Goal: Task Accomplishment & Management: Complete application form

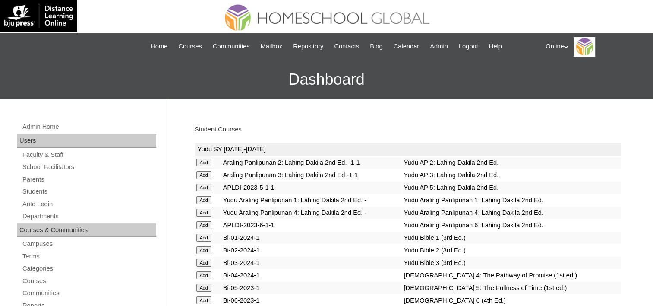
click at [33, 189] on link "Students" at bounding box center [89, 191] width 135 height 11
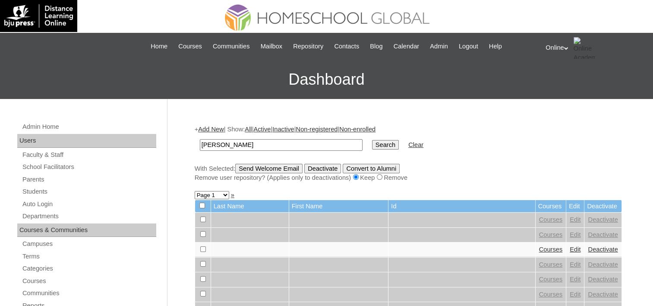
type input "Massimo"
click at [372, 140] on input "Search" at bounding box center [385, 144] width 27 height 9
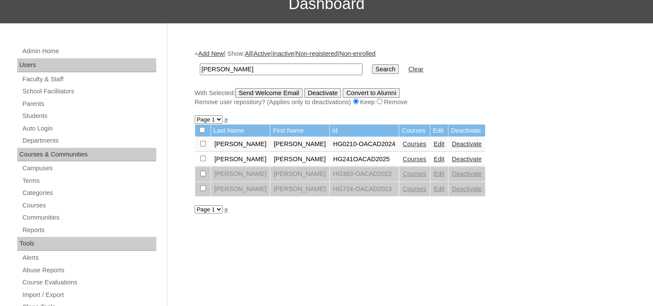
scroll to position [86, 0]
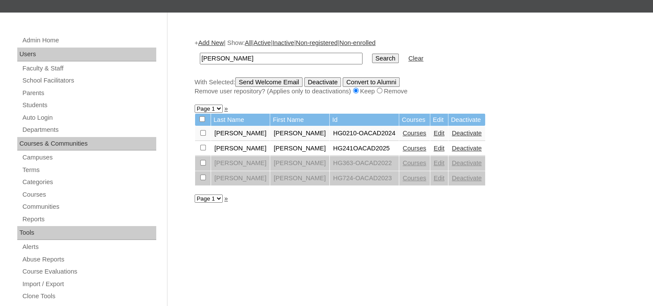
click at [403, 145] on link "Courses" at bounding box center [415, 148] width 24 height 7
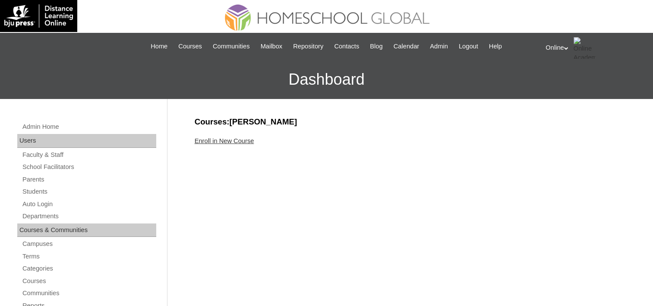
click at [219, 140] on link "Enroll in New Course" at bounding box center [225, 140] width 60 height 7
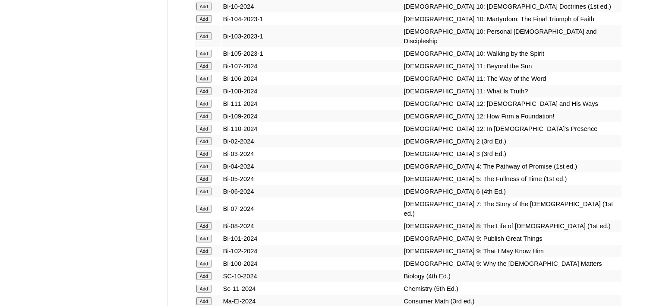
scroll to position [2245, 0]
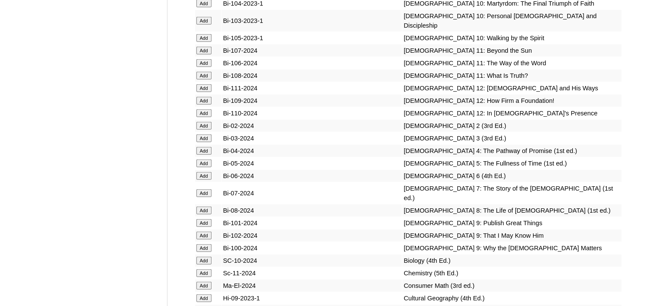
click at [201, 244] on input "Add" at bounding box center [203, 248] width 15 height 8
click at [206, 231] on input "Add" at bounding box center [203, 235] width 15 height 8
click at [205, 219] on input "Add" at bounding box center [203, 223] width 15 height 8
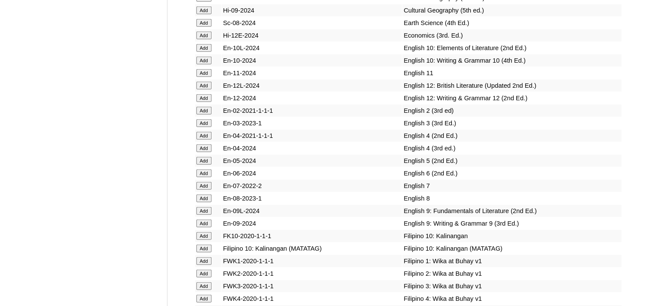
scroll to position [2548, 0]
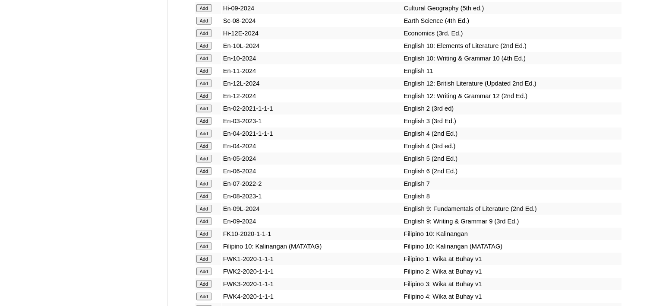
click at [200, 205] on input "Add" at bounding box center [203, 209] width 15 height 8
click at [200, 217] on input "Add" at bounding box center [203, 221] width 15 height 8
click at [206, 217] on input "Add" at bounding box center [203, 221] width 15 height 8
click at [206, 205] on input "Add" at bounding box center [203, 209] width 15 height 8
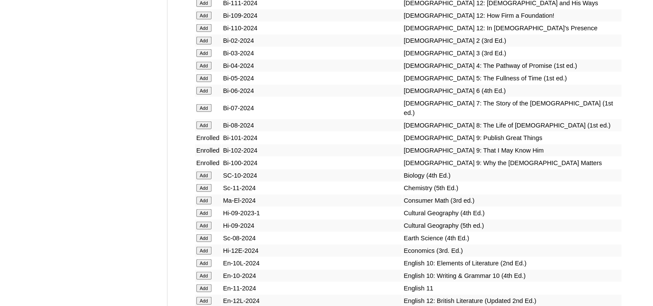
scroll to position [2332, 0]
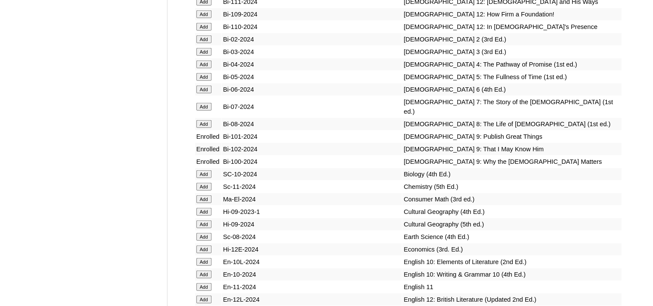
click at [206, 183] on input "Add" at bounding box center [203, 187] width 15 height 8
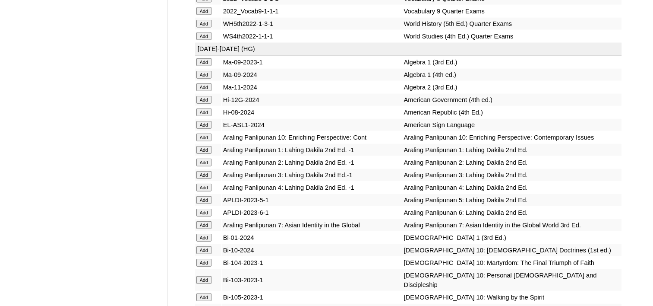
scroll to position [1943, 0]
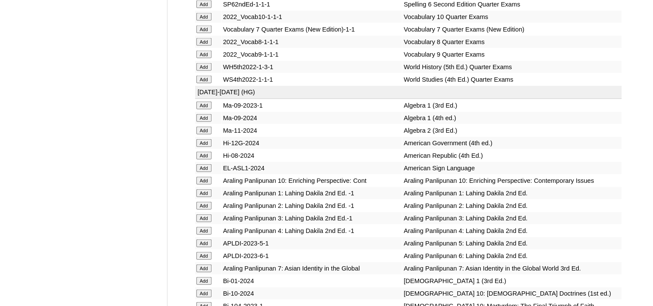
click at [206, 127] on input "Add" at bounding box center [203, 131] width 15 height 8
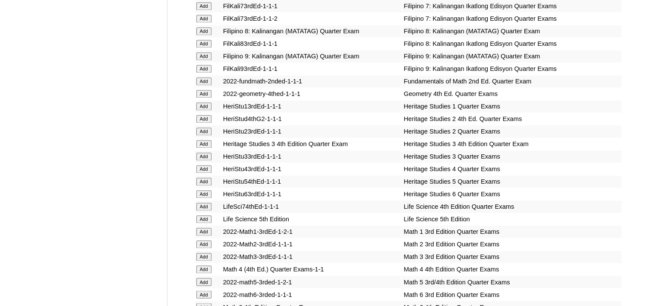
scroll to position [1339, 0]
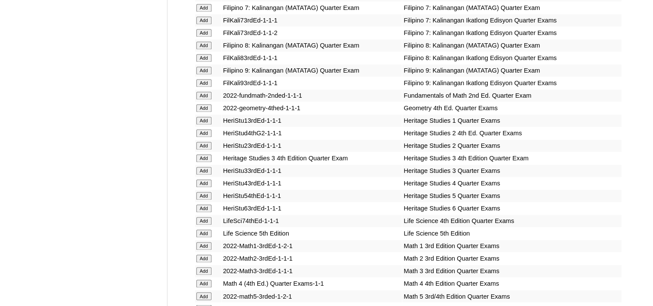
click at [204, 66] on input "Add" at bounding box center [203, 70] width 15 height 8
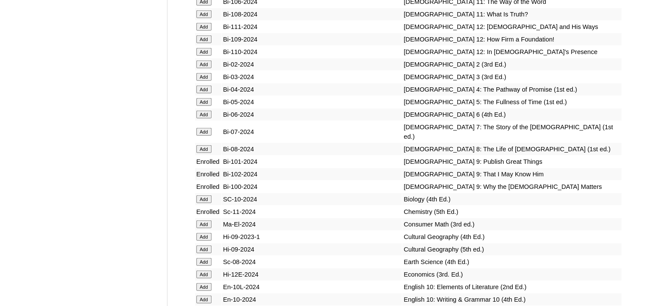
scroll to position [2332, 0]
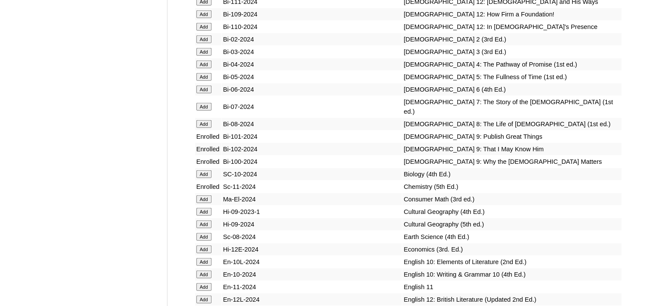
click at [200, 245] on input "Add" at bounding box center [203, 249] width 15 height 8
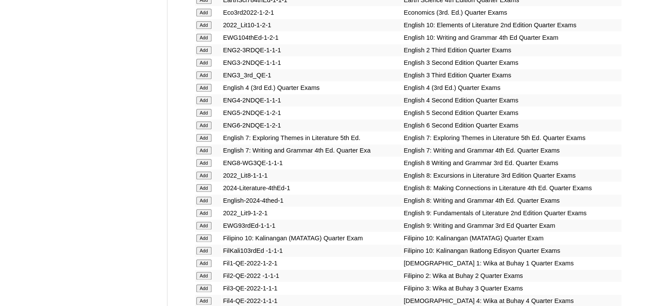
scroll to position [1036, 0]
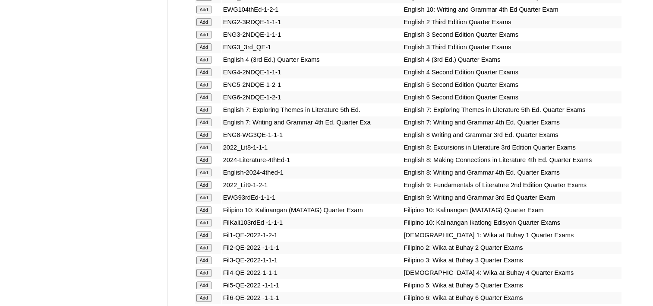
click at [206, 181] on input "Add" at bounding box center [203, 185] width 15 height 8
click at [206, 193] on input "Add" at bounding box center [203, 197] width 15 height 8
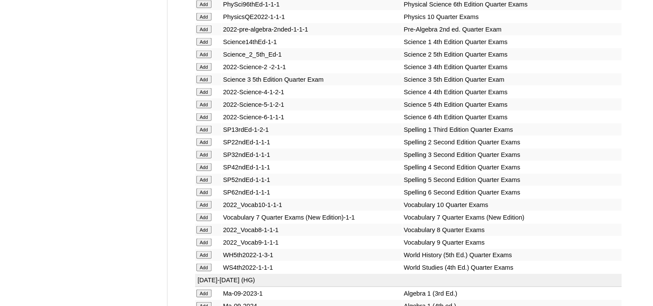
scroll to position [1770, 0]
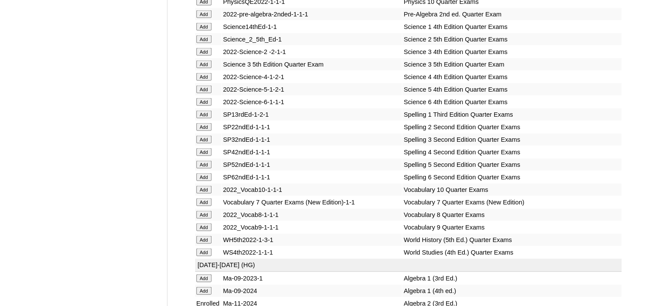
click at [202, 223] on input "Add" at bounding box center [203, 227] width 15 height 8
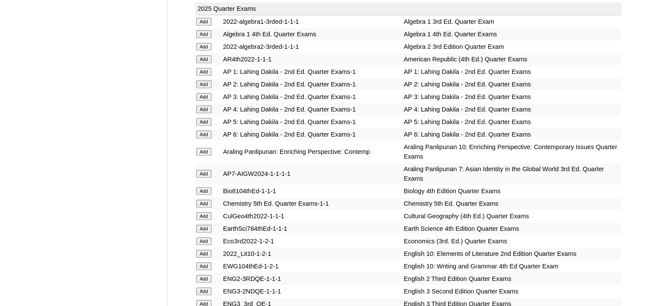
scroll to position [864, 0]
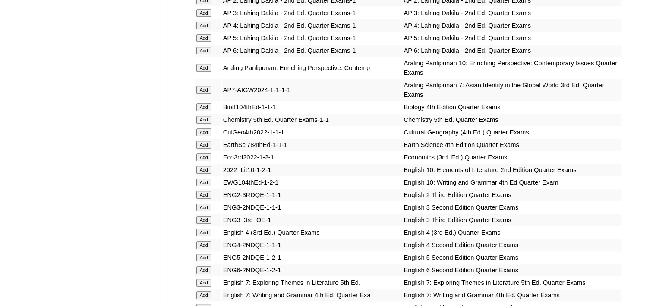
click at [197, 116] on input "Add" at bounding box center [203, 120] width 15 height 8
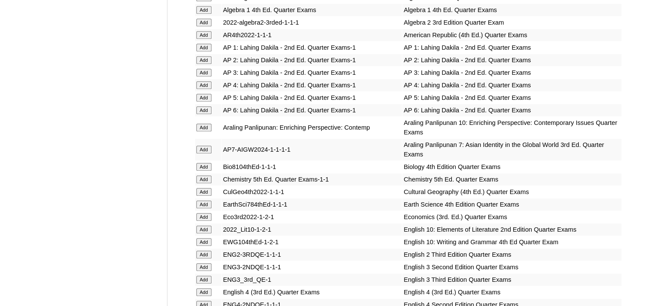
scroll to position [734, 0]
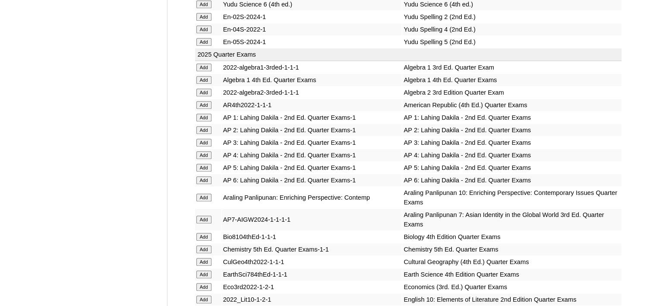
click at [205, 89] on input "Add" at bounding box center [203, 93] width 15 height 8
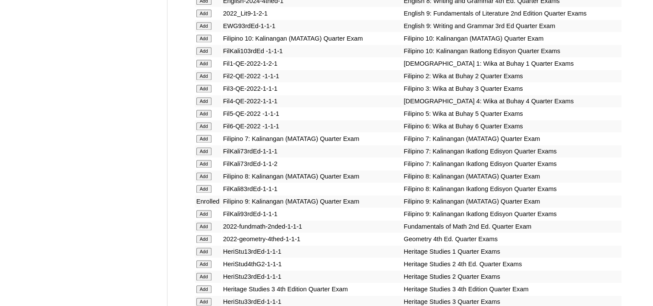
scroll to position [1209, 0]
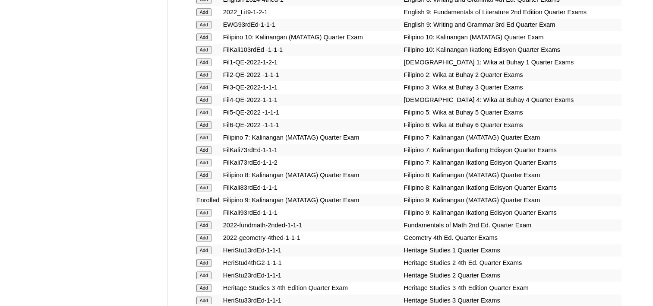
click at [208, 209] on input "Add" at bounding box center [203, 213] width 15 height 8
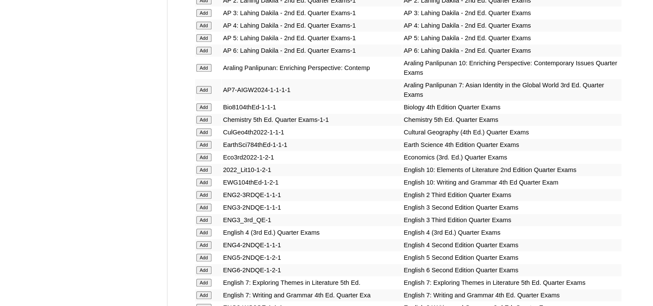
scroll to position [907, 0]
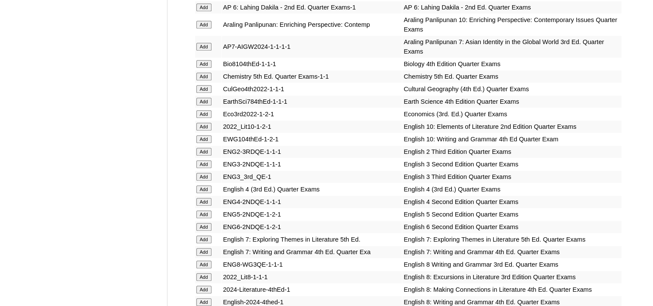
click at [199, 110] on input "Add" at bounding box center [203, 114] width 15 height 8
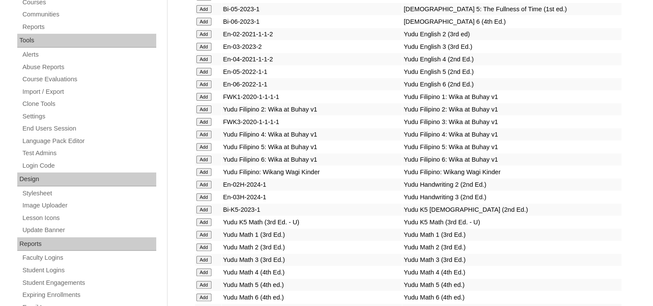
scroll to position [86, 0]
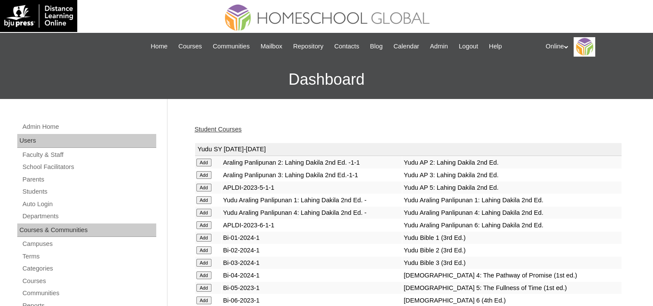
click at [226, 127] on link "Student Courses" at bounding box center [218, 129] width 47 height 7
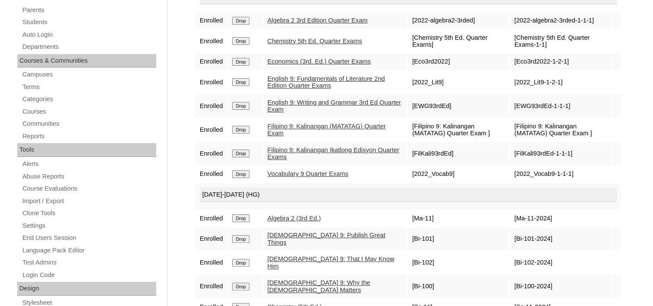
scroll to position [130, 0]
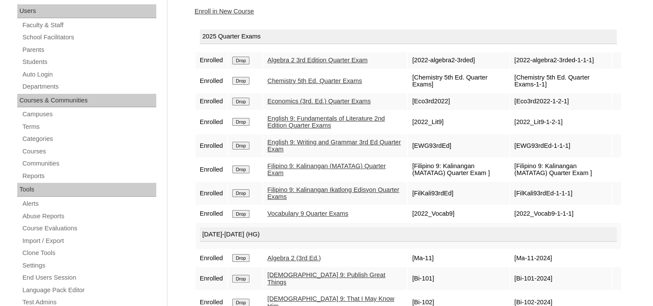
click at [239, 193] on input "Drop" at bounding box center [240, 193] width 17 height 8
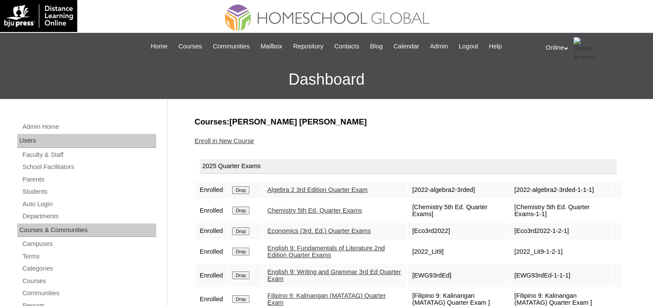
click at [230, 141] on link "Enroll in New Course" at bounding box center [225, 140] width 60 height 7
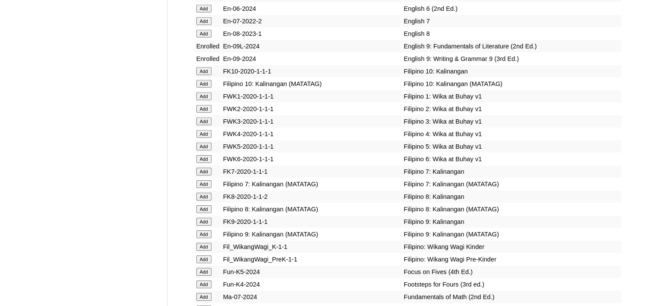
scroll to position [2720, 0]
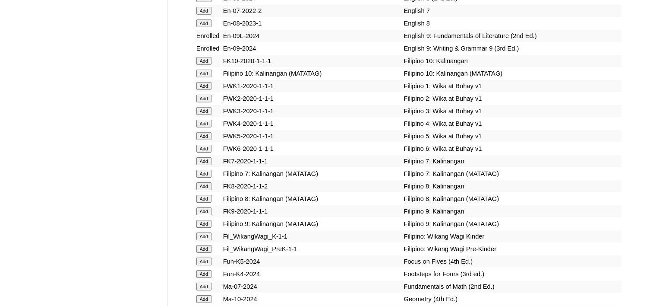
click at [206, 220] on input "Add" at bounding box center [203, 224] width 15 height 8
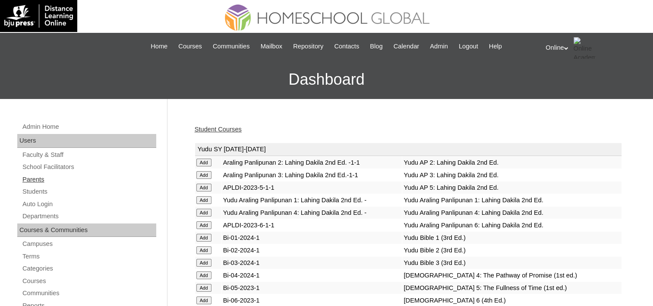
click at [40, 179] on link "Parents" at bounding box center [89, 179] width 135 height 11
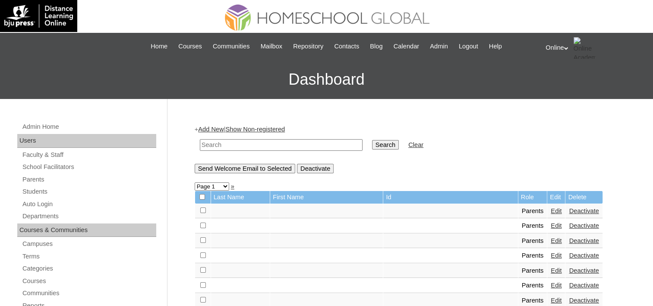
click at [237, 142] on input "text" at bounding box center [281, 145] width 163 height 12
click at [212, 130] on link "Add New" at bounding box center [210, 129] width 25 height 7
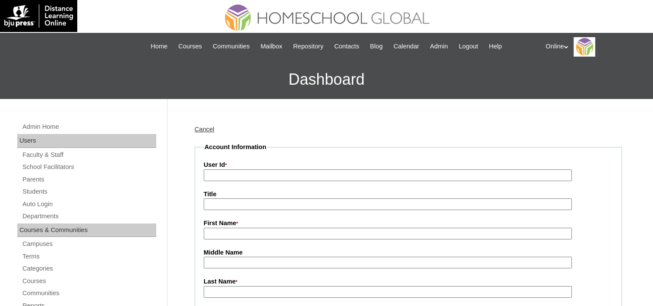
click at [219, 169] on input "User Id *" at bounding box center [388, 175] width 368 height 12
paste input "HGP0198-OACAD2025"
type input "HGP0198-OACAD2025"
click at [219, 232] on input "First Name *" at bounding box center [388, 234] width 368 height 12
paste input "Karla Mortera De Guzman"
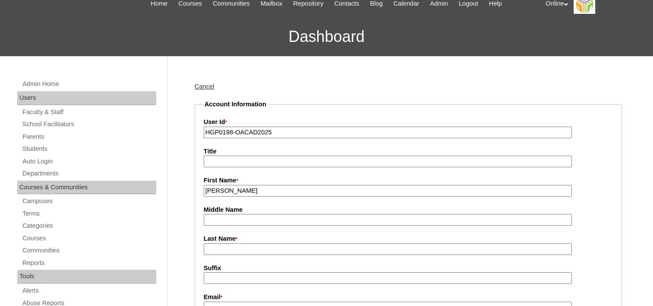
scroll to position [43, 0]
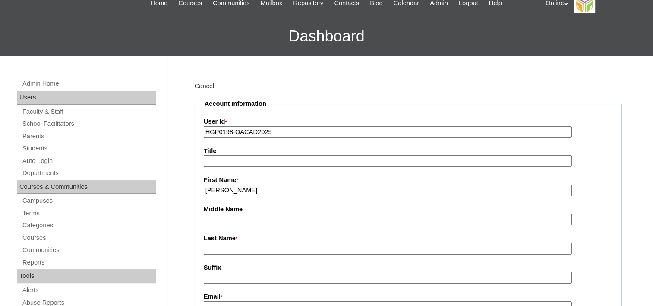
drag, startPoint x: 298, startPoint y: 185, endPoint x: 245, endPoint y: 188, distance: 52.8
click at [245, 188] on input "Karla Mortera De Guzman" at bounding box center [388, 190] width 368 height 12
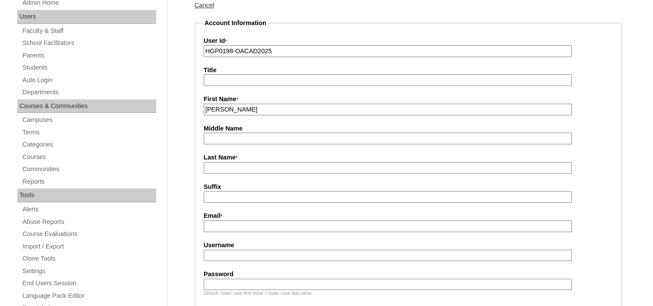
scroll to position [130, 0]
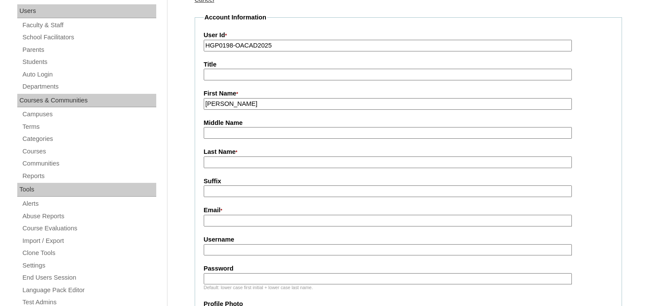
type input "Karla Mortera"
click at [218, 161] on input "Last Name *" at bounding box center [388, 162] width 368 height 12
paste input "De Guzman"
type input "De Guzman"
drag, startPoint x: 212, startPoint y: 221, endPoint x: 214, endPoint y: 165, distance: 56.1
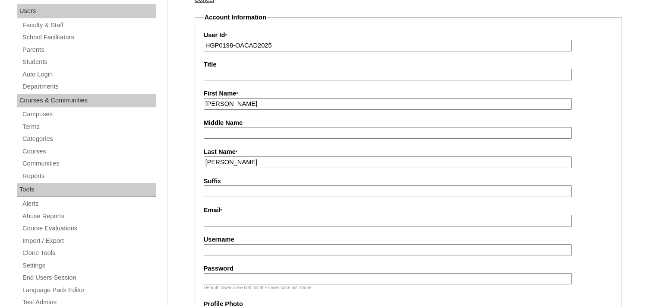
click at [212, 221] on input "Email *" at bounding box center [388, 221] width 368 height 12
paste input "deguzmanlala321@gmail.com"
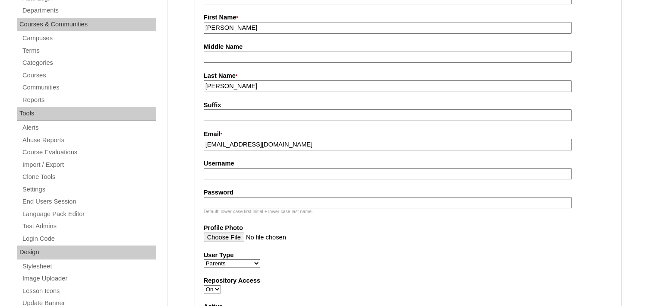
scroll to position [216, 0]
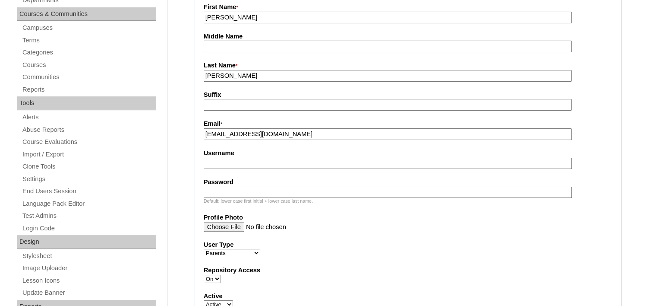
type input "deguzmanlala321@gmail.com"
drag, startPoint x: 224, startPoint y: 154, endPoint x: 193, endPoint y: 68, distance: 91.4
click at [224, 158] on input "Username" at bounding box center [388, 164] width 368 height 12
paste input "k.deguzman2025"
type input "k.deguzman2025"
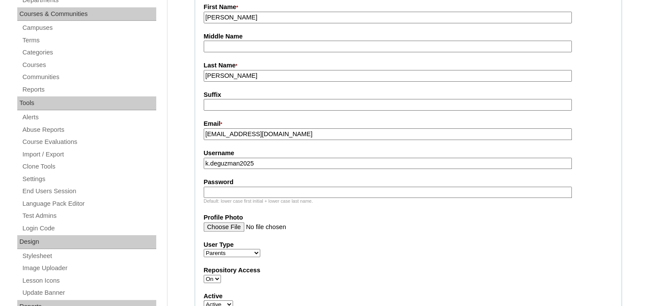
click at [232, 188] on input "Password" at bounding box center [388, 193] width 368 height 12
paste input "YdFcg"
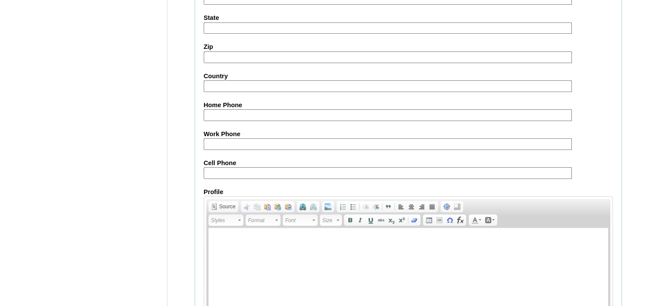
scroll to position [851, 0]
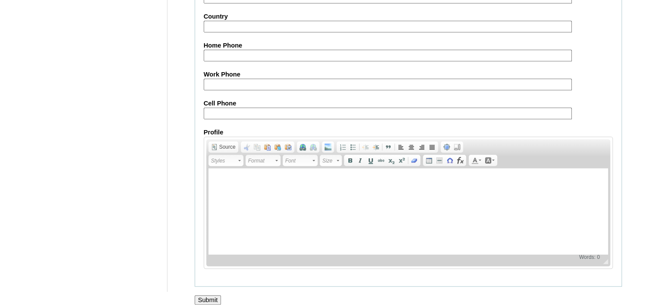
type input "YdFcg"
click at [211, 295] on input "Submit" at bounding box center [208, 299] width 27 height 9
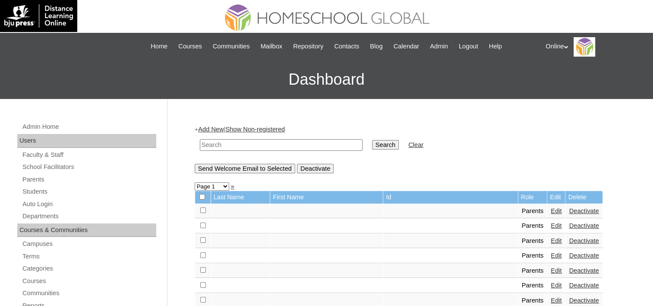
click at [208, 127] on link "Add New" at bounding box center [210, 129] width 25 height 7
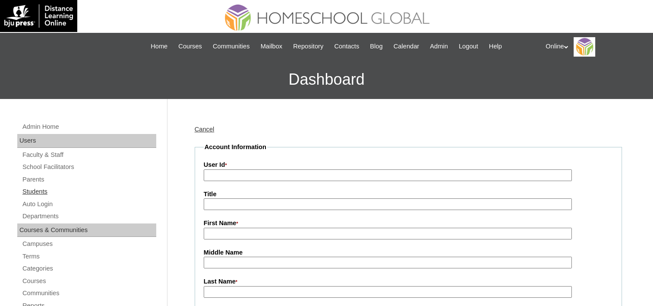
click at [33, 191] on link "Students" at bounding box center [89, 191] width 135 height 11
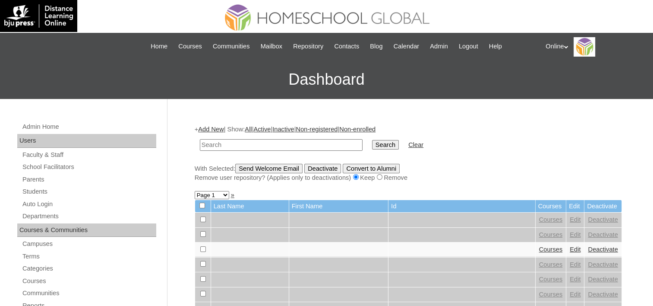
click at [213, 126] on link "Add New" at bounding box center [210, 129] width 25 height 7
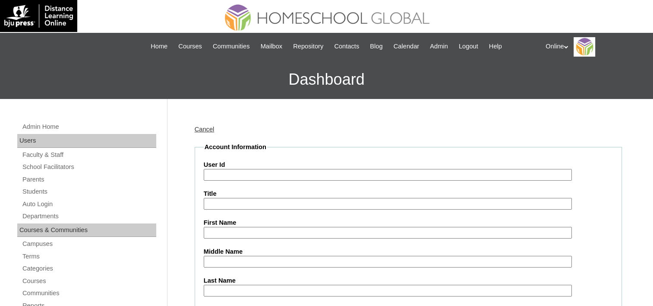
click at [259, 172] on input "User Id" at bounding box center [388, 175] width 368 height 12
paste input "HG242OACAD2025"
type input "HG242OACAD2025"
click at [221, 231] on input "First Name" at bounding box center [388, 233] width 368 height 12
paste input "[PERSON_NAME] [PERSON_NAME] 2503708"
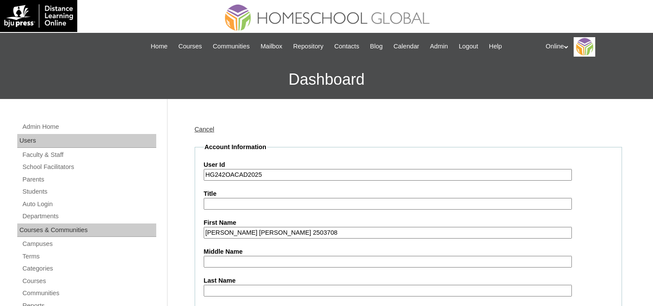
drag, startPoint x: 240, startPoint y: 231, endPoint x: 333, endPoint y: 233, distance: 93.3
click at [333, 233] on input "[PERSON_NAME] [PERSON_NAME] 2503708" at bounding box center [388, 233] width 368 height 12
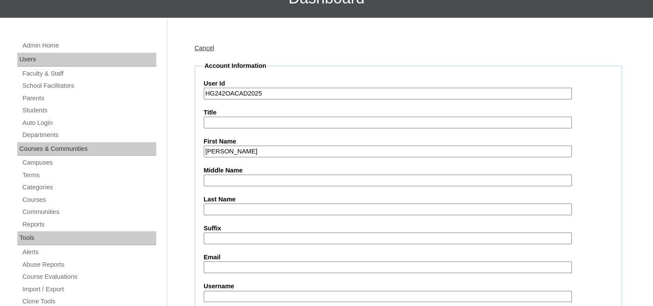
scroll to position [86, 0]
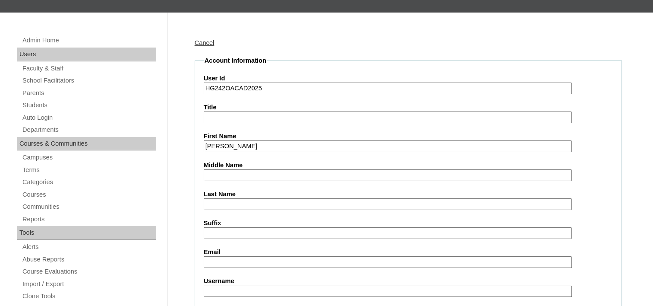
type input "Moen Caleb"
click at [216, 201] on input "Last Name" at bounding box center [388, 204] width 368 height 12
paste input "De Guzman 2503708"
drag, startPoint x: 239, startPoint y: 202, endPoint x: 313, endPoint y: 203, distance: 74.7
click at [313, 203] on input "De Guzman 2503708" at bounding box center [388, 204] width 368 height 12
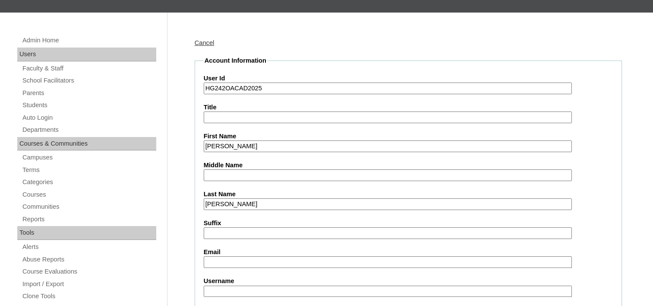
type input "[PERSON_NAME]"
click at [218, 259] on input "Email" at bounding box center [388, 262] width 368 height 12
paste input "deguzmanlala321@gmail.com"
type input "deguzmanlala321@gmail.com"
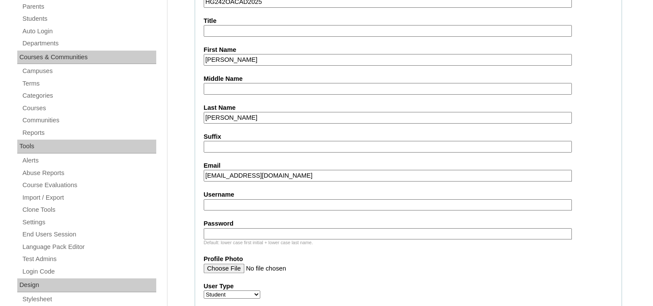
click at [224, 203] on input "Username" at bounding box center [388, 205] width 368 height 12
paste input "moen.dg2025"
type input "moen.dg2025"
click at [236, 228] on input "Password" at bounding box center [388, 234] width 368 height 12
paste input "KfLcd"
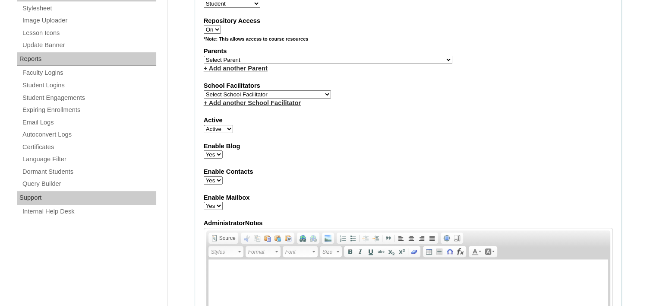
scroll to position [475, 0]
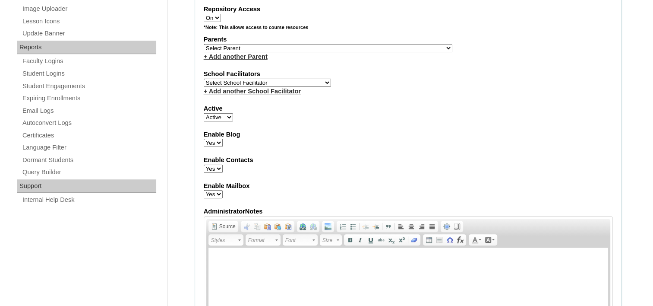
type input "KfLcd"
click at [281, 45] on select "Select Parent , , , , , , , , , , , , , , , , , , , , , , , , , , , , , , , , ,…" at bounding box center [328, 48] width 249 height 8
click at [234, 44] on select "Select Parent , , , , , , , , , , , , , , , , , , , , , , , , , , , , , , , , ,…" at bounding box center [328, 48] width 249 height 8
drag, startPoint x: 282, startPoint y: 47, endPoint x: 287, endPoint y: 140, distance: 93.4
click at [282, 47] on select "Select Parent , , , , , , , , , , , , , , , , , , , , , , , , , , , , , , , , ,…" at bounding box center [328, 48] width 249 height 8
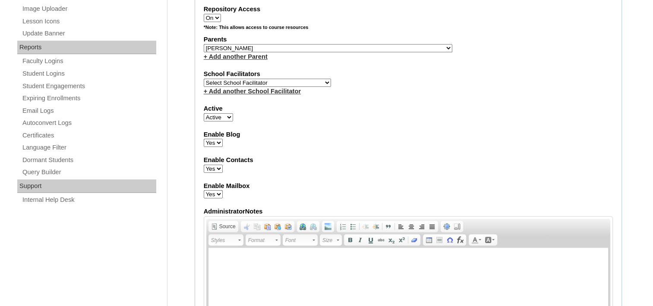
select select "43793"
click at [204, 44] on select "Select Parent , , , , , , , , , , , , , , , , , , , , , , , , , , , , , , , , ,…" at bounding box center [328, 48] width 249 height 8
click at [230, 79] on select "Select School Facilitator Norman Añain Ruffa Abadijas Mary Abella Gloryfe Abion…" at bounding box center [267, 83] width 127 height 8
select select "39214"
click at [204, 79] on select "Select School Facilitator Norman Añain Ruffa Abadijas Mary Abella Gloryfe Abion…" at bounding box center [267, 83] width 127 height 8
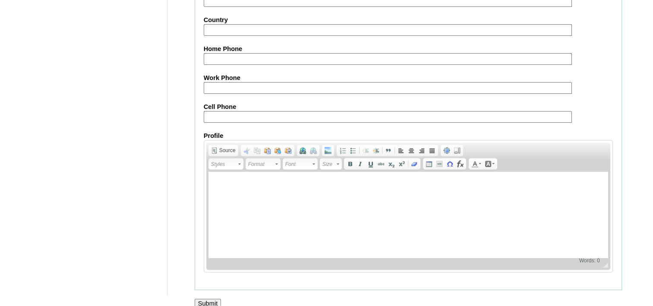
scroll to position [999, 0]
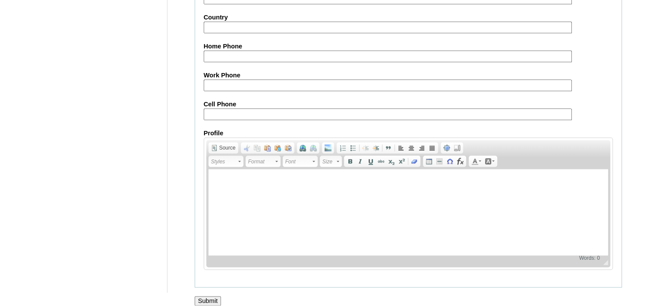
click at [206, 296] on input "Submit" at bounding box center [208, 300] width 27 height 9
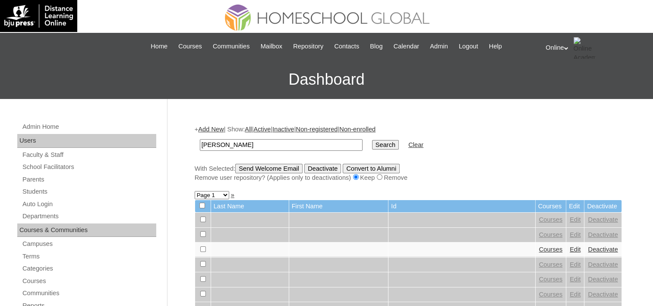
type input "[PERSON_NAME]"
click at [372, 140] on input "Search" at bounding box center [385, 144] width 27 height 9
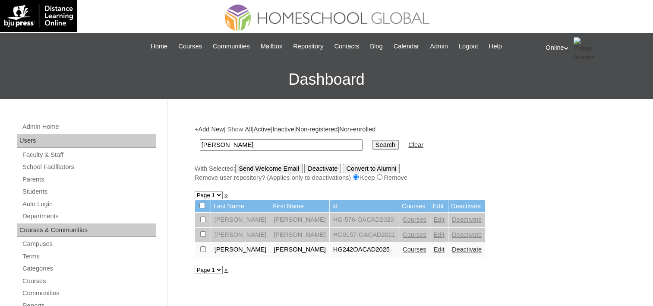
click at [403, 247] on link "Courses" at bounding box center [415, 249] width 24 height 7
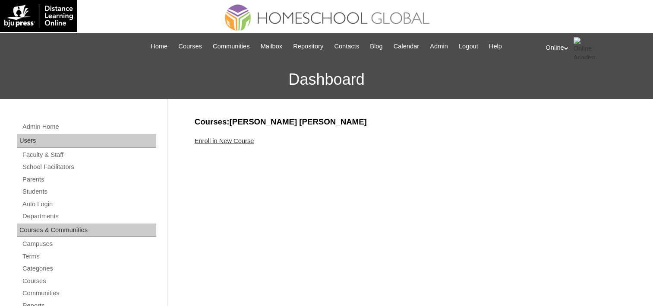
click at [210, 137] on link "Enroll in New Course" at bounding box center [225, 140] width 60 height 7
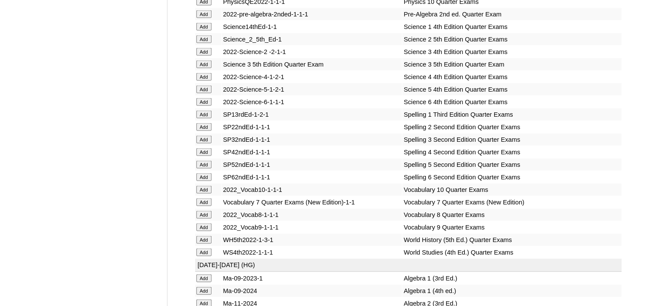
scroll to position [2073, 0]
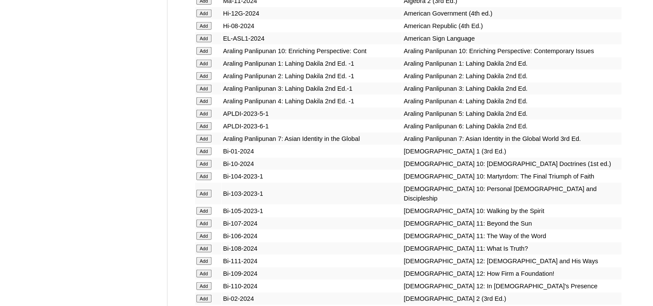
click at [205, 160] on input "Add" at bounding box center [203, 164] width 15 height 8
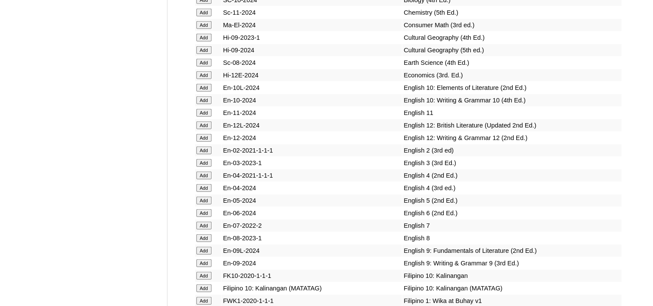
scroll to position [2504, 0]
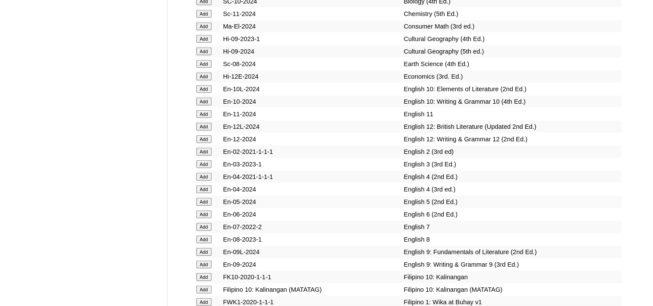
click at [202, 85] on input "Add" at bounding box center [203, 89] width 15 height 8
click at [203, 98] on input "Add" at bounding box center [203, 102] width 15 height 8
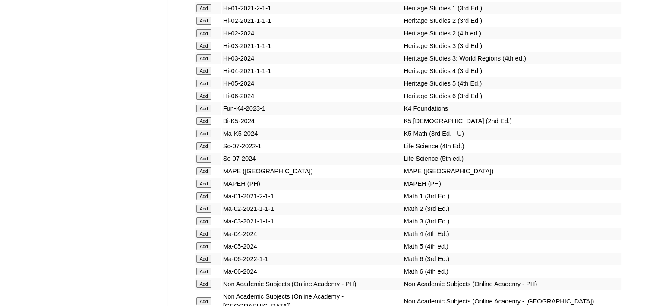
scroll to position [3238, 0]
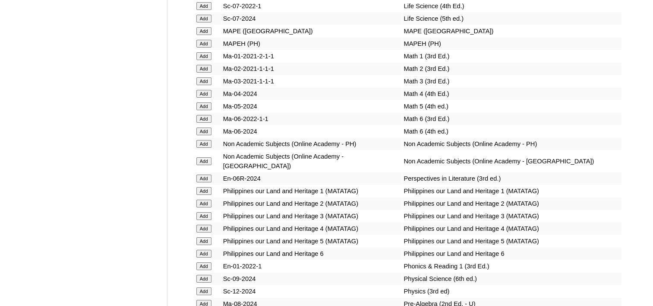
click at [202, 287] on input "Add" at bounding box center [203, 291] width 15 height 8
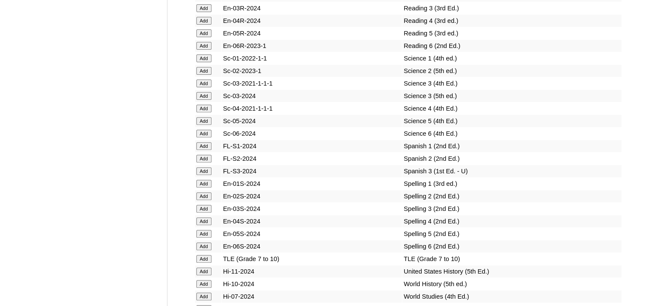
scroll to position [3584, 0]
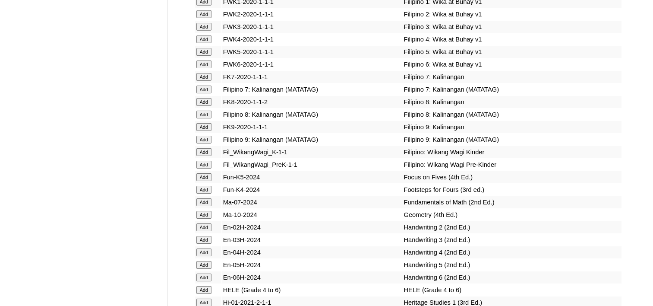
scroll to position [2807, 0]
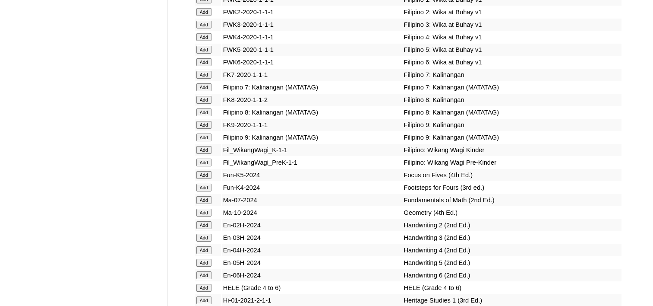
click at [201, 209] on input "Add" at bounding box center [203, 213] width 15 height 8
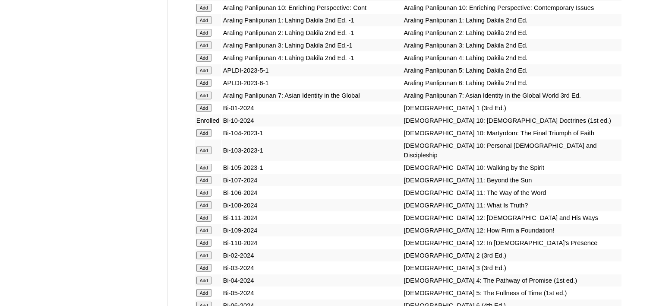
scroll to position [2245, 0]
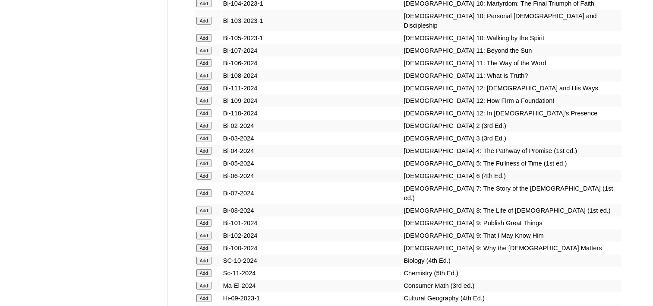
click at [200, 256] on input "Add" at bounding box center [203, 260] width 15 height 8
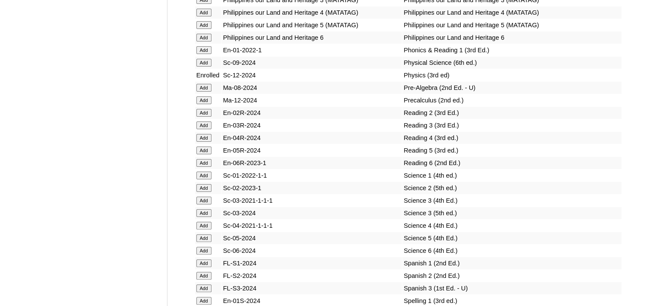
scroll to position [3713, 0]
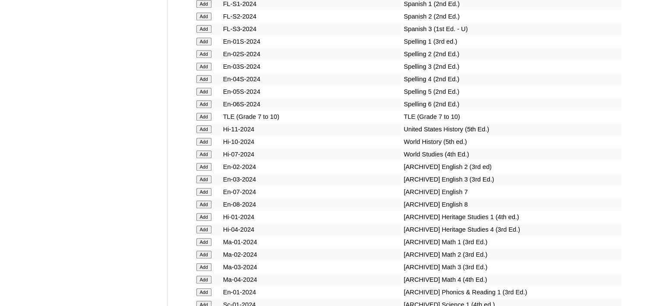
click at [197, 138] on input "Add" at bounding box center [203, 142] width 15 height 8
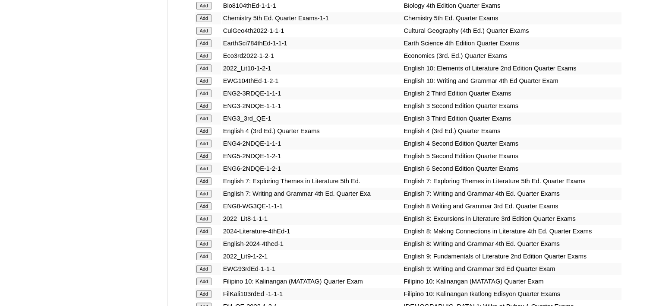
scroll to position [950, 0]
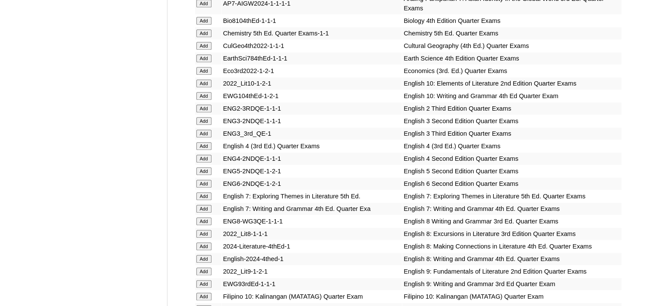
click at [202, 92] on input "Add" at bounding box center [203, 96] width 15 height 8
click at [203, 79] on input "Add" at bounding box center [203, 83] width 15 height 8
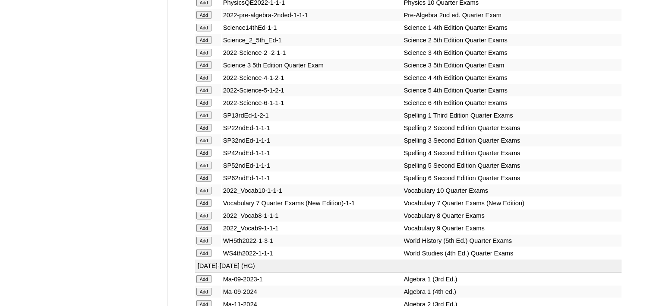
scroll to position [1857, 0]
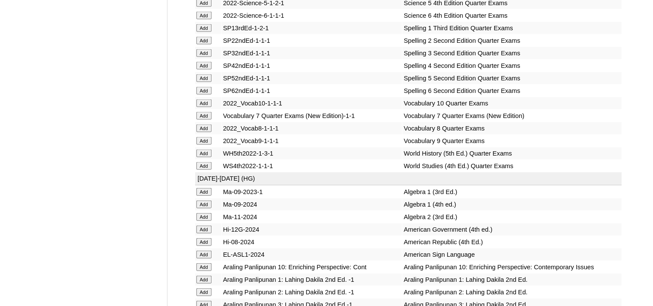
click at [203, 99] on input "Add" at bounding box center [203, 103] width 15 height 8
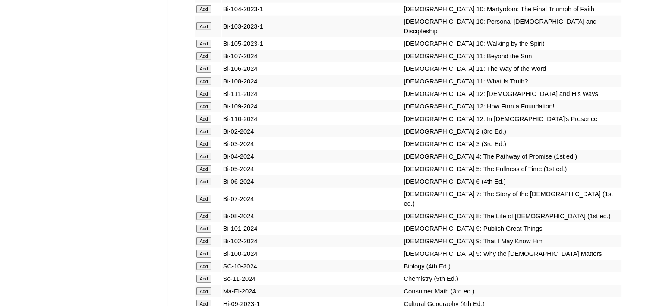
scroll to position [2245, 0]
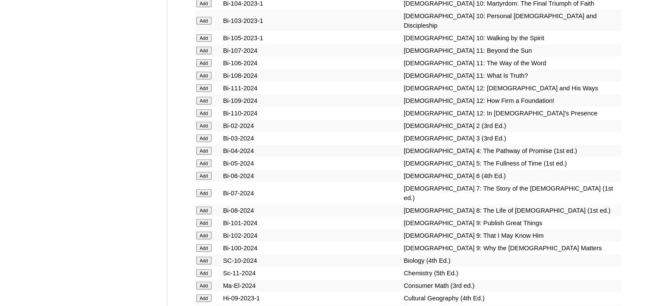
click at [203, 256] on input "Add" at bounding box center [203, 260] width 15 height 8
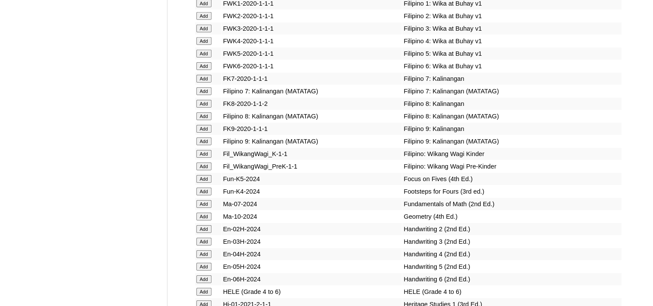
scroll to position [2807, 0]
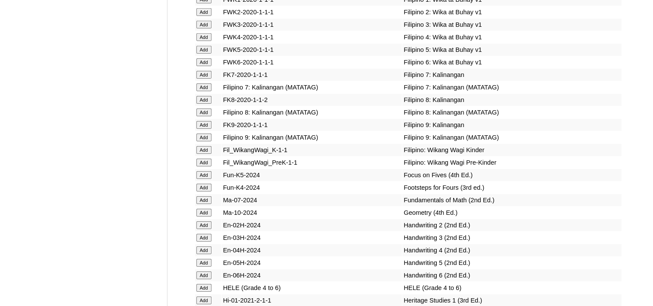
click at [204, 209] on input "Add" at bounding box center [203, 213] width 15 height 8
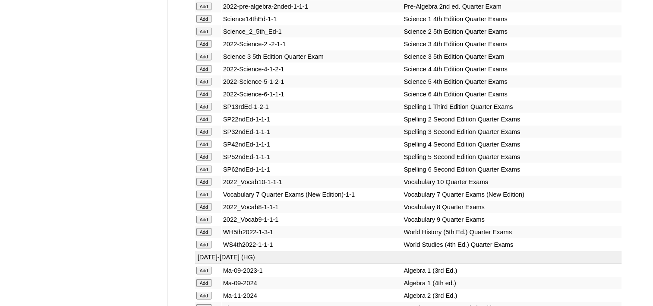
scroll to position [1770, 0]
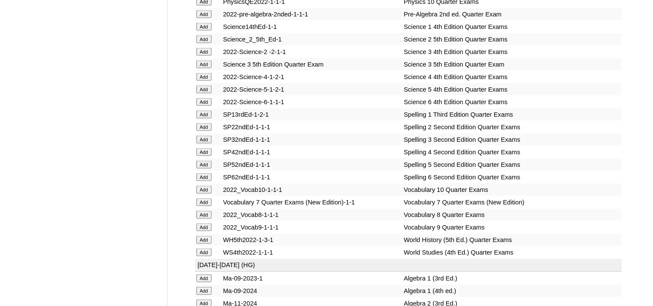
click at [205, 236] on input "Add" at bounding box center [203, 240] width 15 height 8
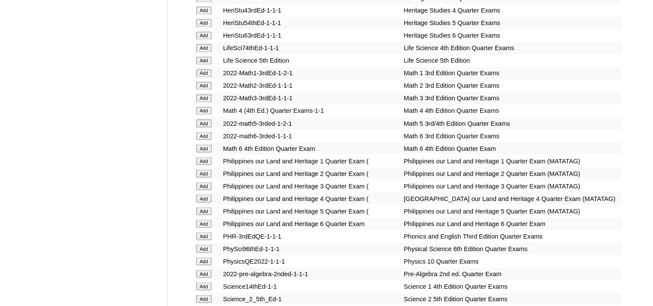
scroll to position [1727, 0]
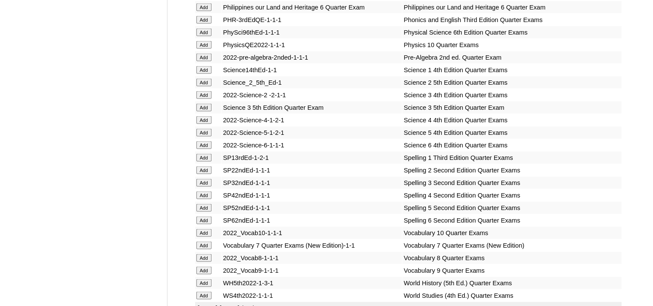
click at [200, 229] on input "Add" at bounding box center [203, 233] width 15 height 8
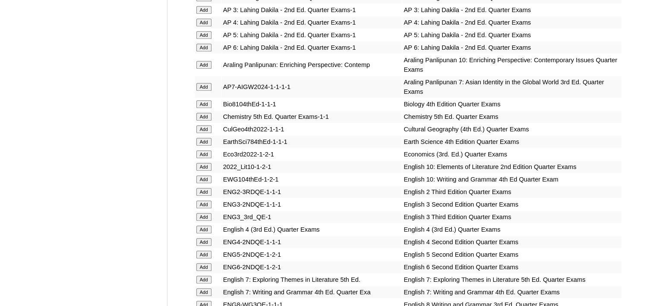
scroll to position [734, 0]
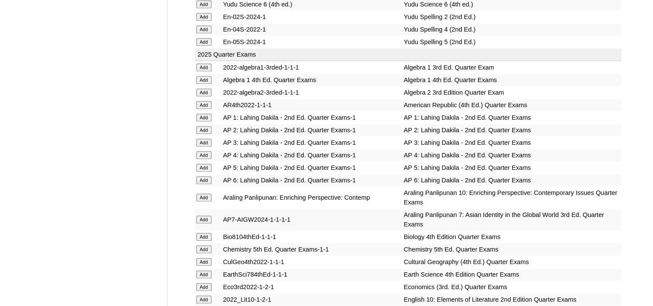
click at [199, 233] on input "Add" at bounding box center [203, 237] width 15 height 8
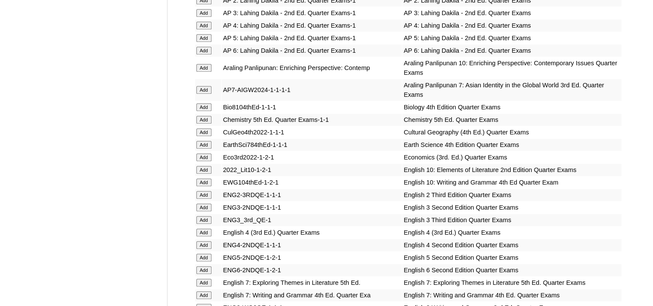
click at [209, 166] on input "Add" at bounding box center [203, 170] width 15 height 8
click at [204, 178] on input "Add" at bounding box center [203, 182] width 15 height 8
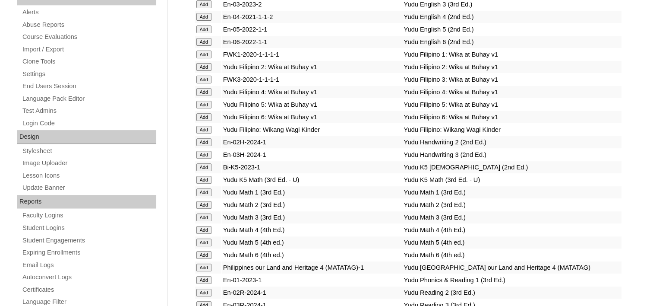
scroll to position [216, 0]
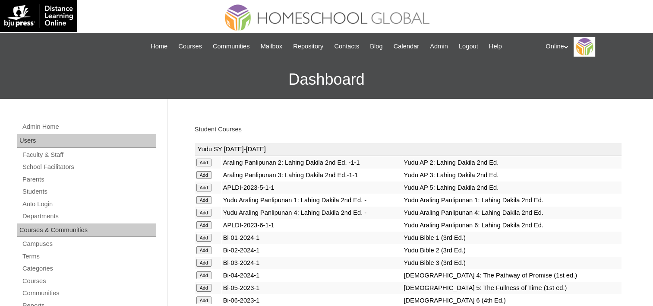
click at [216, 129] on link "Student Courses" at bounding box center [218, 129] width 47 height 7
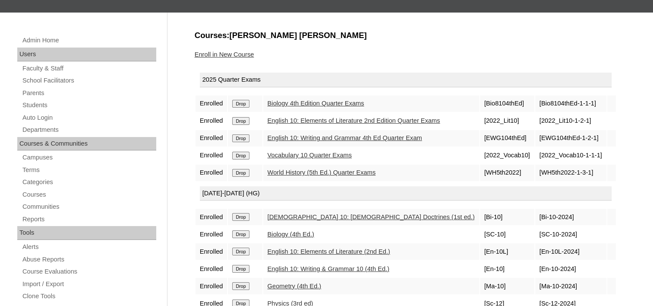
scroll to position [130, 0]
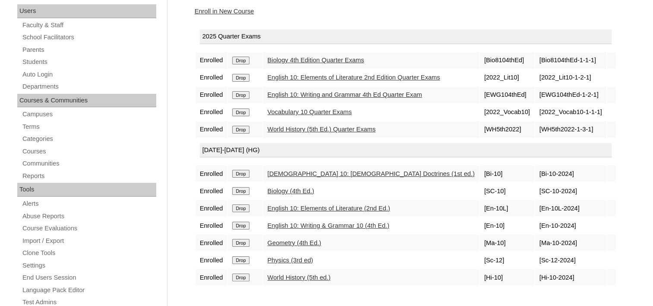
click at [242, 256] on input "Drop" at bounding box center [240, 260] width 17 height 8
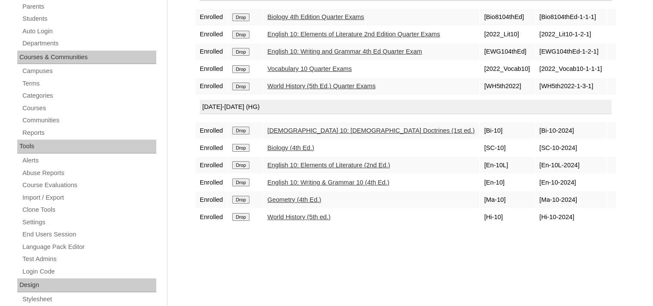
scroll to position [130, 0]
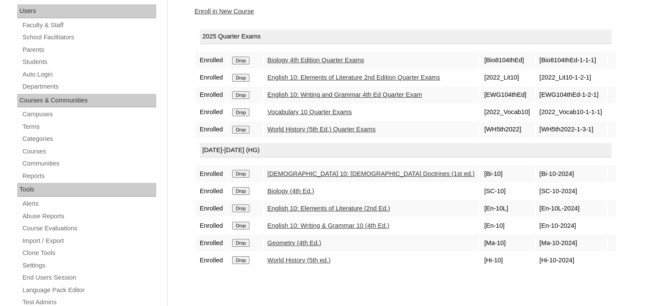
click at [236, 11] on link "Enroll in New Course" at bounding box center [225, 11] width 60 height 7
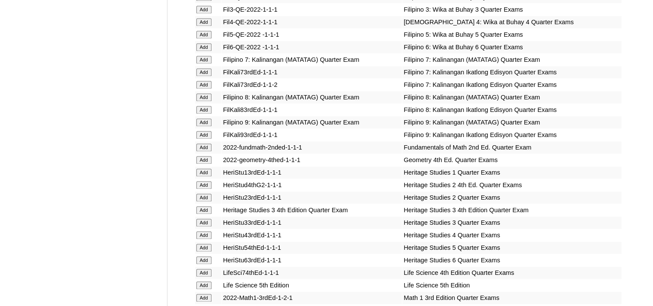
scroll to position [1295, 0]
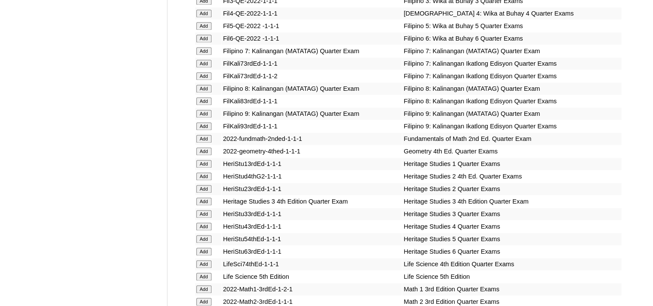
click at [209, 147] on input "Add" at bounding box center [203, 151] width 15 height 8
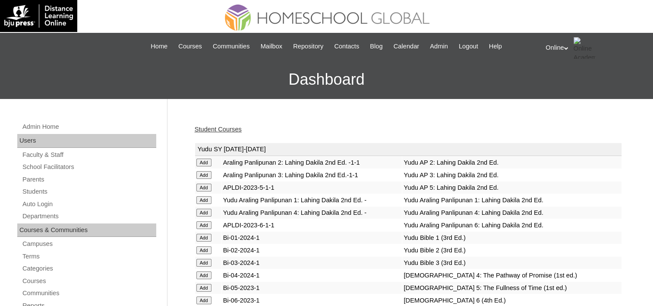
click at [219, 130] on link "Student Courses" at bounding box center [218, 129] width 47 height 7
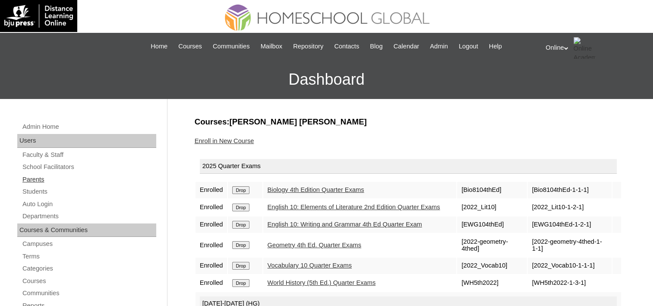
click at [44, 176] on link "Parents" at bounding box center [89, 179] width 135 height 11
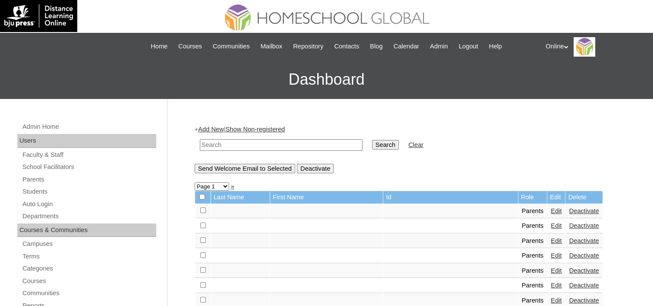
click at [208, 129] on link "Add New" at bounding box center [210, 129] width 25 height 7
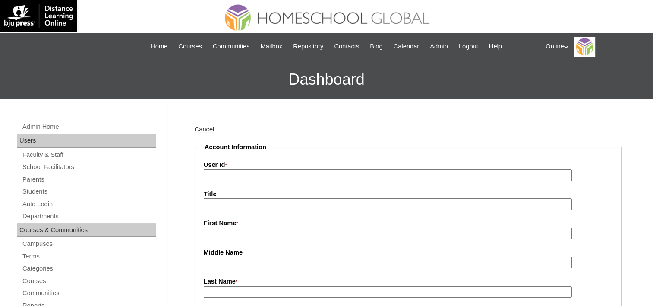
click at [218, 169] on input "User Id *" at bounding box center [388, 175] width 368 height 12
paste input "HGP0200-OACAD2025"
type input "HGP0200-OACAD2025"
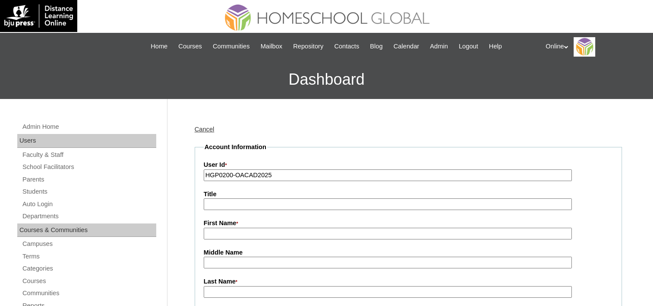
click at [246, 232] on input "First Name *" at bounding box center [388, 234] width 368 height 12
paste input "Baby Lalie Badillo Lorenzana"
click at [234, 231] on input "Baby Lalie Badillo Lorenzana" at bounding box center [388, 234] width 368 height 12
drag, startPoint x: 234, startPoint y: 229, endPoint x: 332, endPoint y: 232, distance: 98.1
click at [332, 232] on input "Baby Lalie Badillo Lorenzana" at bounding box center [388, 234] width 368 height 12
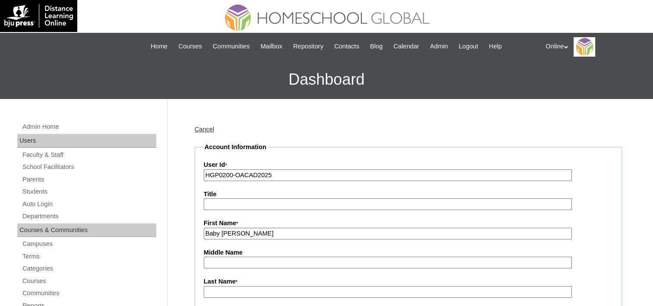
type input "Baby Lalie"
click at [239, 257] on input "Middle Name" at bounding box center [388, 262] width 368 height 12
paste input "Badillo Lorenzana"
drag, startPoint x: 226, startPoint y: 258, endPoint x: 308, endPoint y: 260, distance: 82.1
click at [308, 260] on input "Badillo Lorenzana" at bounding box center [388, 262] width 368 height 12
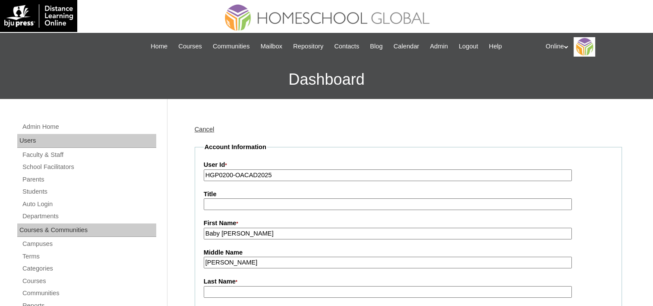
type input "Badillo"
click at [226, 288] on input "Last Name *" at bounding box center [388, 292] width 368 height 12
paste input "Lorenzana"
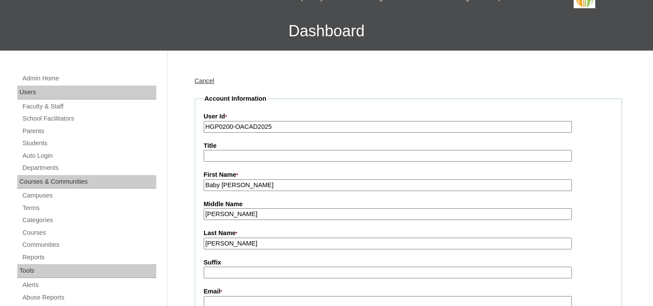
scroll to position [130, 0]
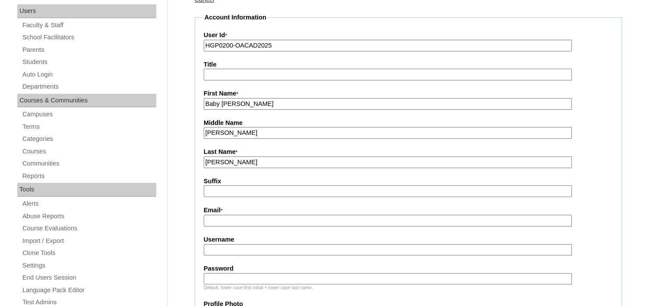
type input "Lorenzana"
click at [233, 218] on input "Email *" at bounding box center [388, 221] width 368 height 12
paste input "baby.lalie@gmail.com"
type input "baby.lalie@gmail.com"
click at [236, 244] on input "Username" at bounding box center [388, 250] width 368 height 12
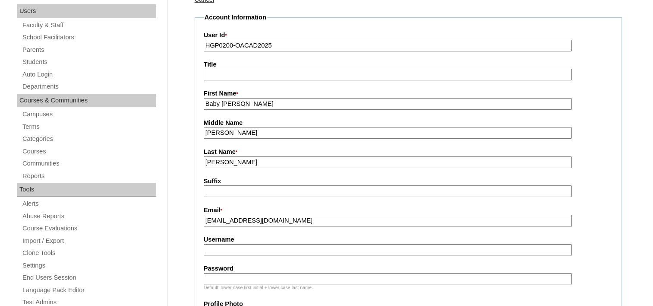
paste input "baby.balague2025"
type input "baby.balague2025"
click at [224, 278] on input "Password" at bounding box center [388, 279] width 368 height 12
paste input "SewHg"
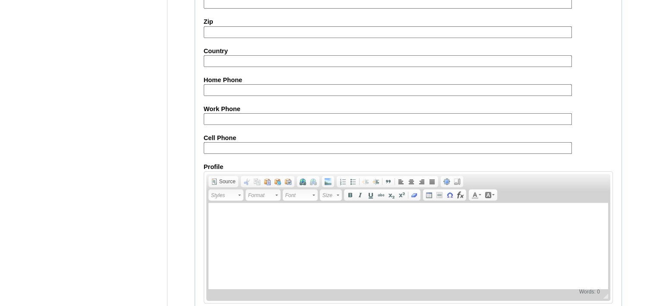
scroll to position [851, 0]
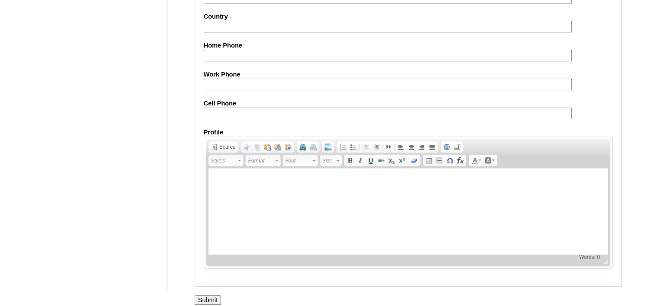
type input "SewHg"
click at [212, 295] on input "Submit" at bounding box center [208, 299] width 27 height 9
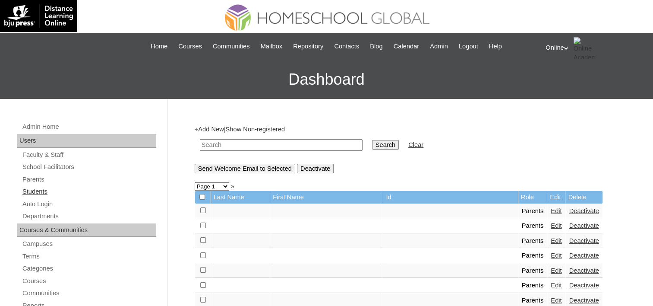
click at [38, 194] on link "Students" at bounding box center [89, 191] width 135 height 11
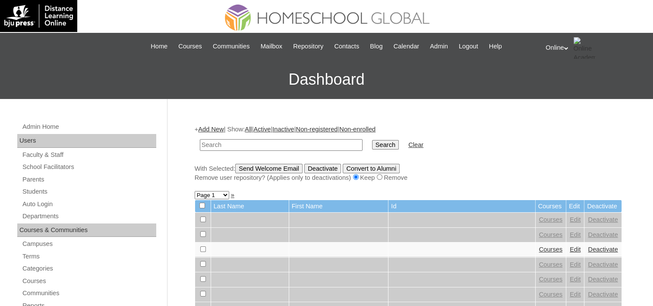
click at [212, 126] on link "Add New" at bounding box center [210, 129] width 25 height 7
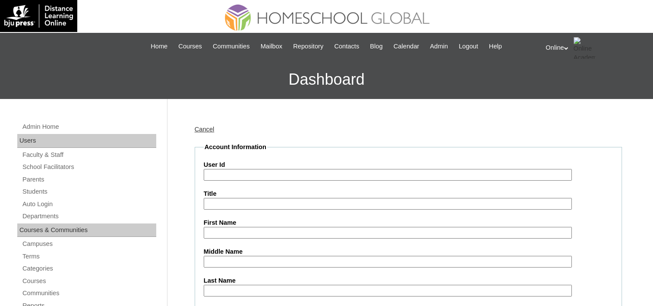
click at [243, 174] on input "User Id" at bounding box center [388, 175] width 368 height 12
paste input "HG244OACAD2025"
type input "HG244OACAD2025"
click at [217, 230] on input "First Name" at bounding box center [388, 233] width 368 height 12
paste input "[PERSON_NAME] 230284"
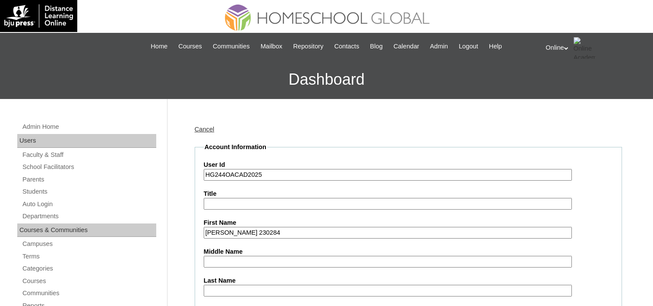
drag, startPoint x: 238, startPoint y: 231, endPoint x: 328, endPoint y: 231, distance: 89.8
click at [328, 231] on input "Kim Yonna Balague 230284" at bounding box center [388, 233] width 368 height 12
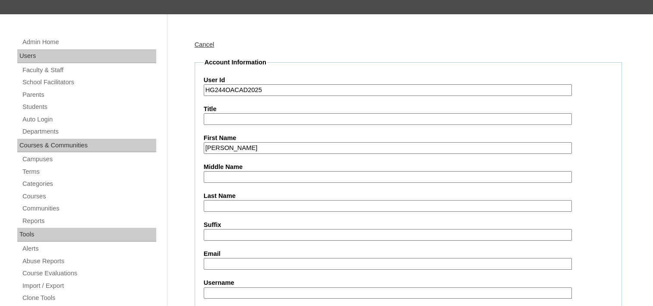
scroll to position [86, 0]
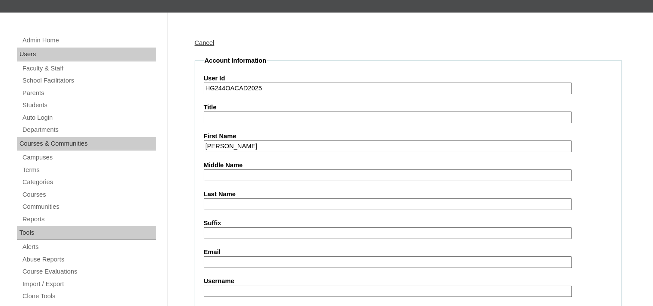
type input "Kim Yonna"
click at [225, 205] on input "Last Name" at bounding box center [388, 204] width 368 height 12
paste input "Balague 230284"
drag, startPoint x: 229, startPoint y: 199, endPoint x: 293, endPoint y: 200, distance: 63.9
click at [293, 200] on input "Balague 230284" at bounding box center [388, 204] width 368 height 12
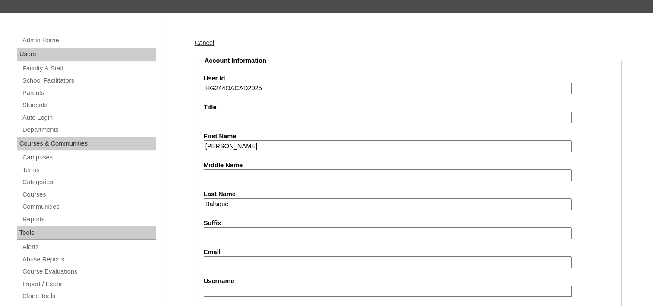
type input "Balague"
click at [215, 262] on input "Email" at bounding box center [388, 262] width 368 height 12
paste input "baby.lalie@gmail.com"
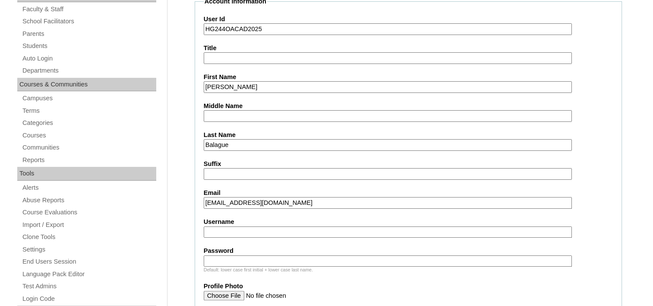
scroll to position [216, 0]
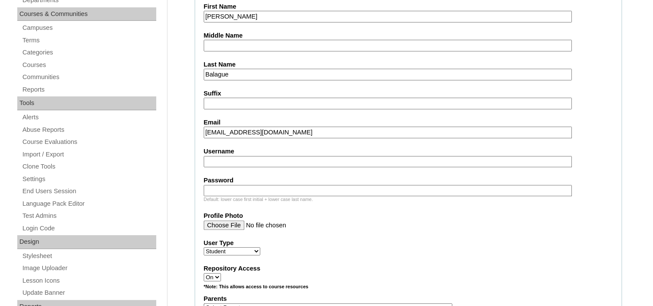
type input "baby.lalie@gmail.com"
click at [212, 156] on input "Username" at bounding box center [388, 162] width 368 height 12
paste input "kim.balague2025"
type input "kim.balague2025"
click at [226, 185] on input "Password" at bounding box center [388, 191] width 368 height 12
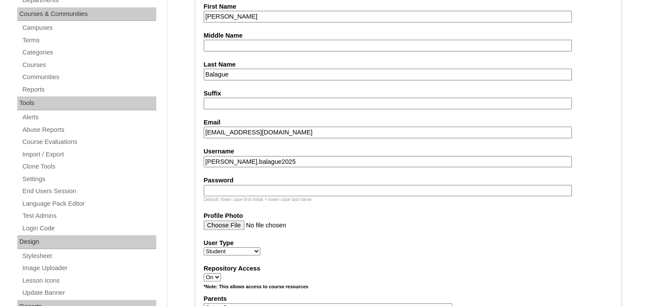
paste input "FDRTh"
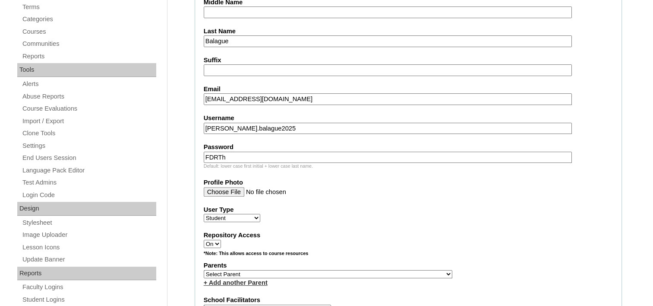
scroll to position [302, 0]
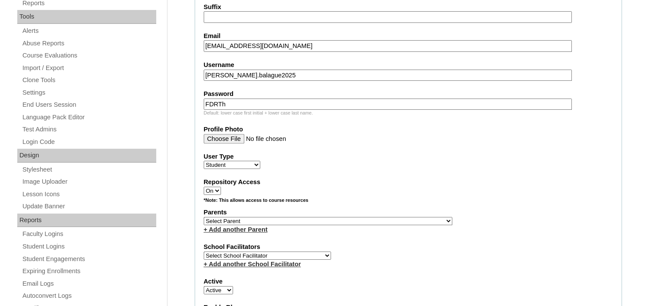
type input "FDRTh"
click at [254, 217] on select "Select Parent , , , , , , , , , , , , , , , , , , , , , , , , , , , , , , , , ,…" at bounding box center [328, 221] width 249 height 8
select select "43795"
click at [204, 217] on select "Select Parent , , , , , , , , , , , , , , , , , , , , , , , , , , , , , , , , ,…" at bounding box center [328, 221] width 249 height 8
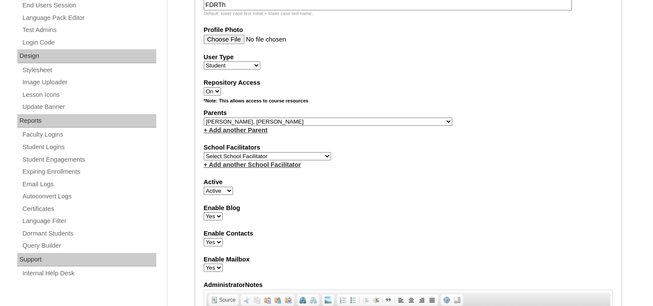
scroll to position [475, 0]
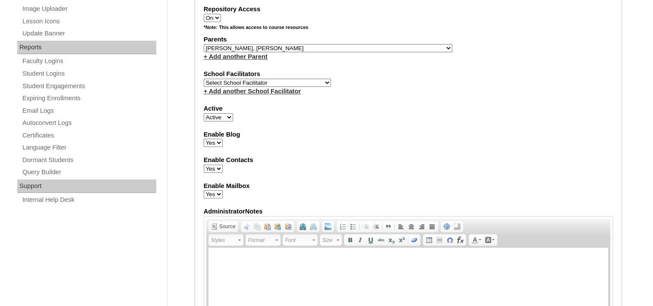
click at [242, 79] on select "Select School Facilitator Norman Añain Ruffa Abadijas Mary Abella Gloryfe Abion…" at bounding box center [267, 83] width 127 height 8
select select "39214"
click at [204, 79] on select "Select School Facilitator Norman Añain Ruffa Abadijas Mary Abella Gloryfe Abion…" at bounding box center [267, 83] width 127 height 8
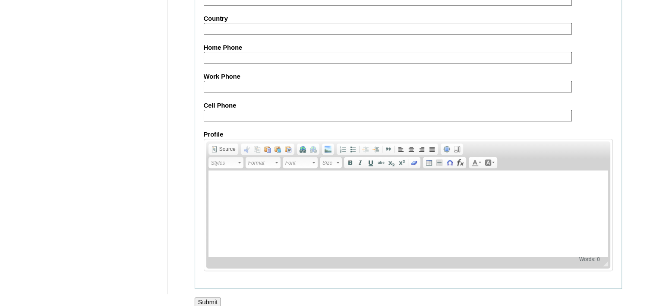
scroll to position [999, 0]
click at [207, 296] on input "Submit" at bounding box center [208, 300] width 27 height 9
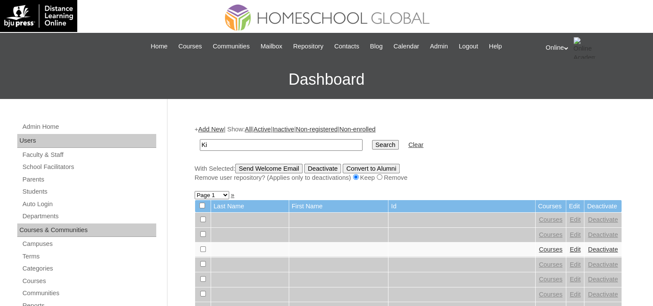
type input "K"
type input "[PERSON_NAME]"
click at [372, 140] on input "Search" at bounding box center [385, 144] width 27 height 9
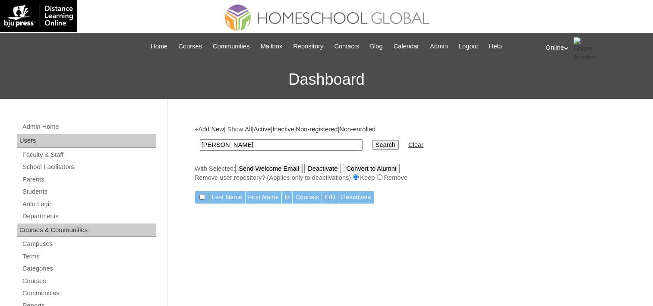
drag, startPoint x: 239, startPoint y: 146, endPoint x: 183, endPoint y: 140, distance: 56.4
type input "balague"
click at [372, 140] on input "Search" at bounding box center [385, 144] width 27 height 9
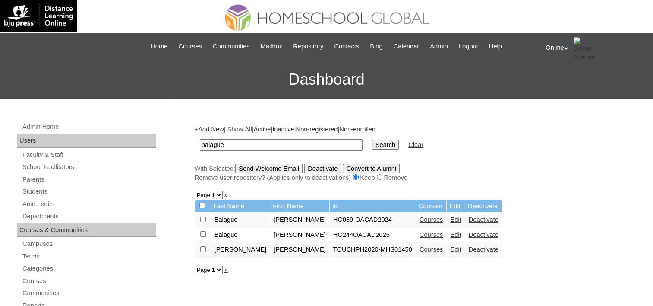
click at [420, 231] on link "Courses" at bounding box center [432, 234] width 24 height 7
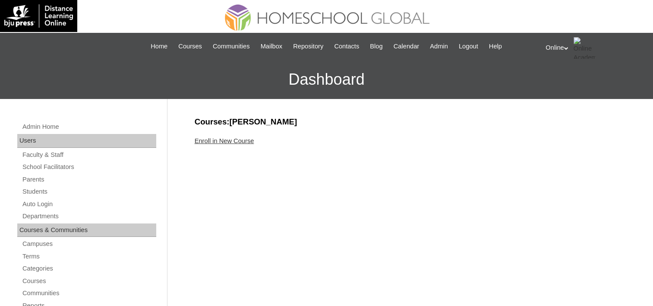
click at [219, 141] on link "Enroll in New Course" at bounding box center [225, 140] width 60 height 7
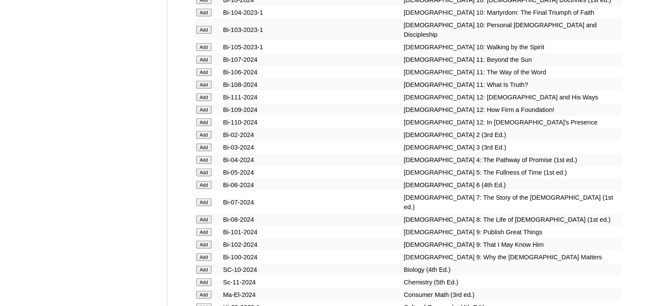
scroll to position [2245, 0]
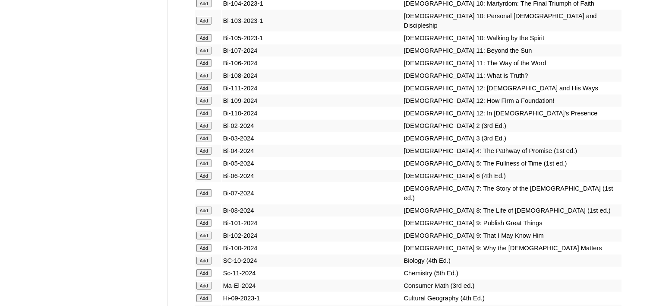
click at [208, 219] on input "Add" at bounding box center [203, 223] width 15 height 8
click at [202, 231] on input "Add" at bounding box center [203, 235] width 15 height 8
click at [205, 244] on input "Add" at bounding box center [203, 248] width 15 height 8
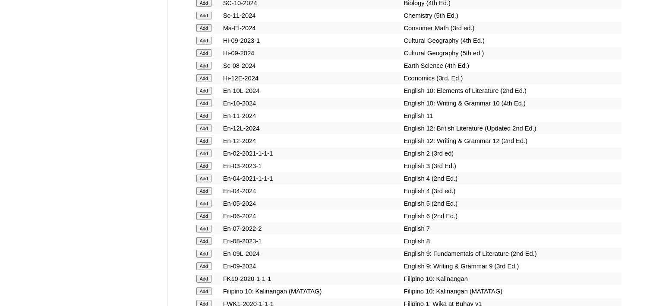
scroll to position [2548, 0]
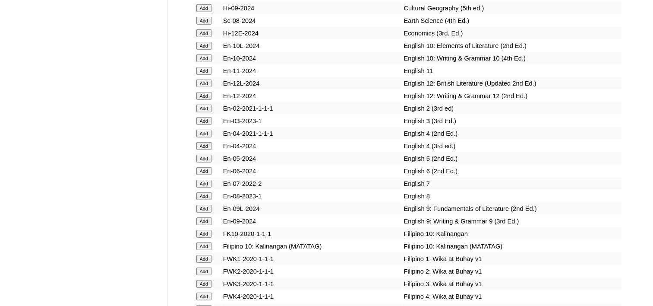
click at [205, 205] on input "Add" at bounding box center [203, 209] width 15 height 8
click at [206, 217] on input "Add" at bounding box center [203, 221] width 15 height 8
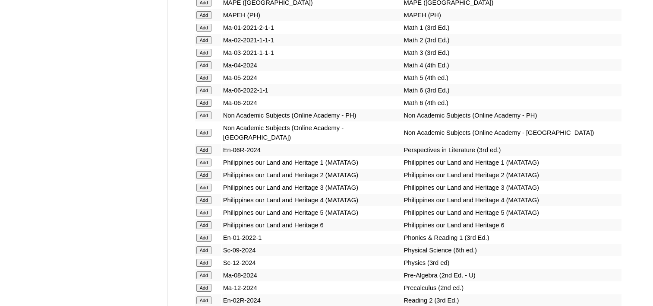
scroll to position [3282, 0]
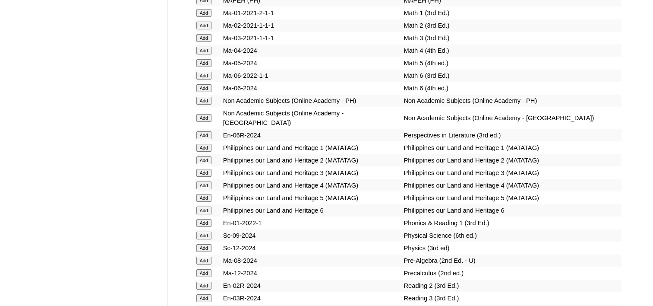
click at [203, 231] on input "Add" at bounding box center [203, 235] width 15 height 8
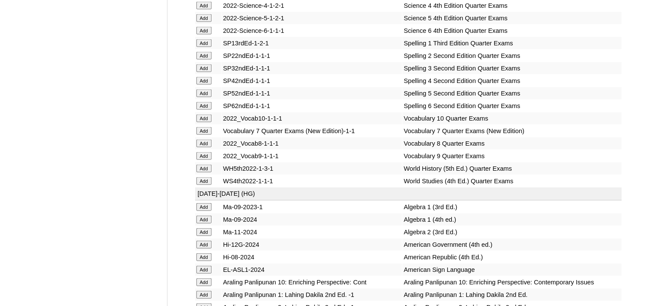
scroll to position [1857, 0]
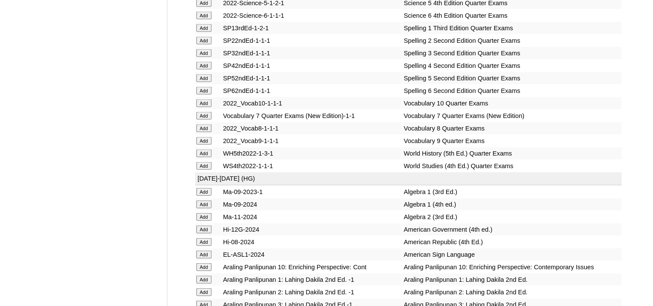
click at [206, 188] on input "Add" at bounding box center [203, 192] width 15 height 8
click at [207, 200] on input "Add" at bounding box center [203, 204] width 15 height 8
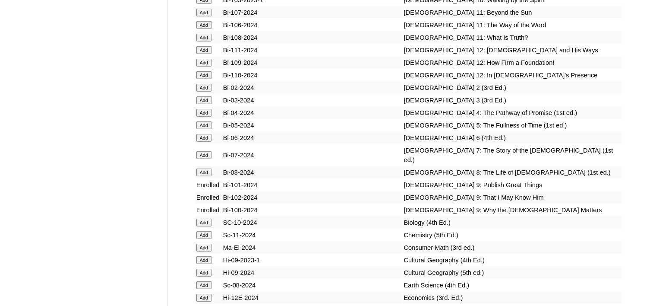
scroll to position [2332, 0]
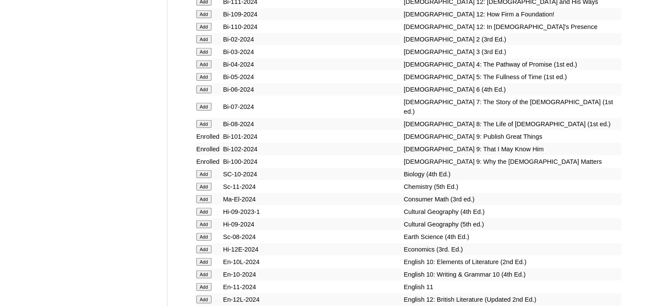
click at [207, 220] on input "Add" at bounding box center [203, 224] width 15 height 8
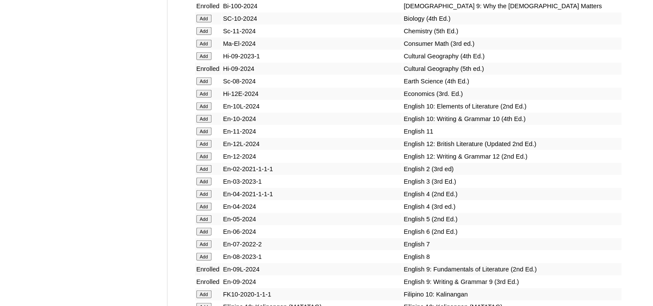
scroll to position [2375, 0]
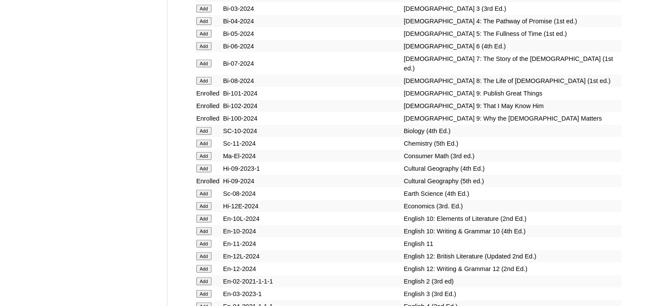
click at [203, 165] on input "Add" at bounding box center [203, 169] width 15 height 8
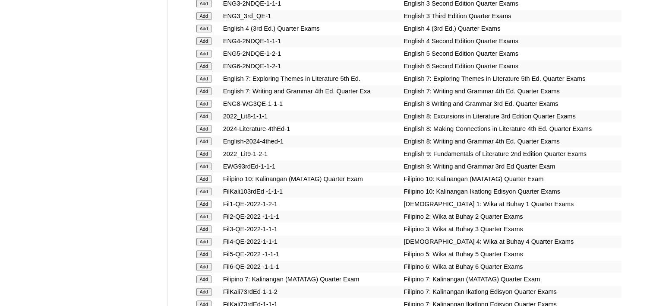
scroll to position [1079, 0]
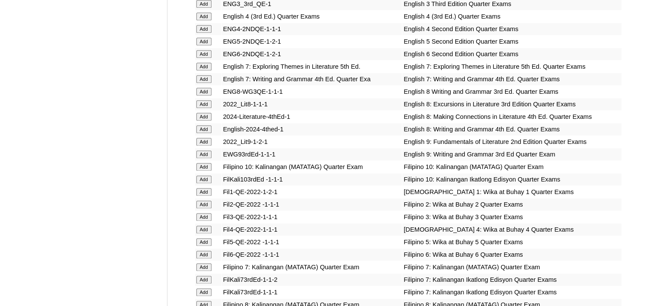
click at [209, 150] on input "Add" at bounding box center [203, 154] width 15 height 8
click at [202, 138] on input "Add" at bounding box center [203, 142] width 15 height 8
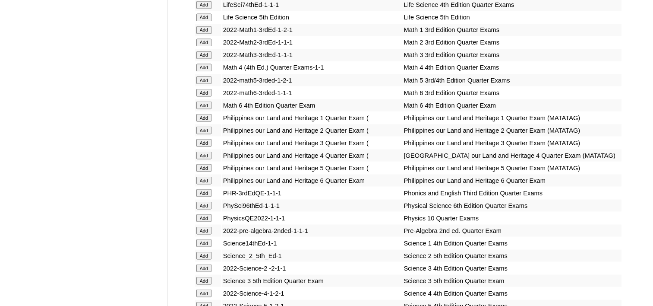
scroll to position [1727, 0]
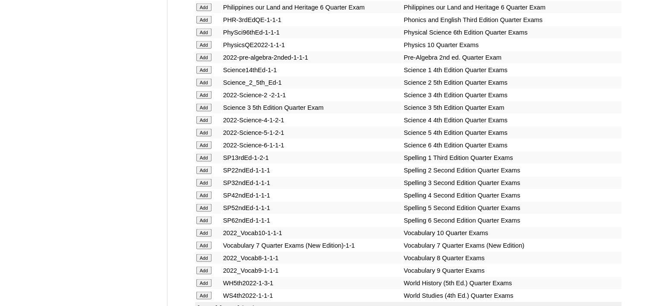
click at [197, 266] on input "Add" at bounding box center [203, 270] width 15 height 8
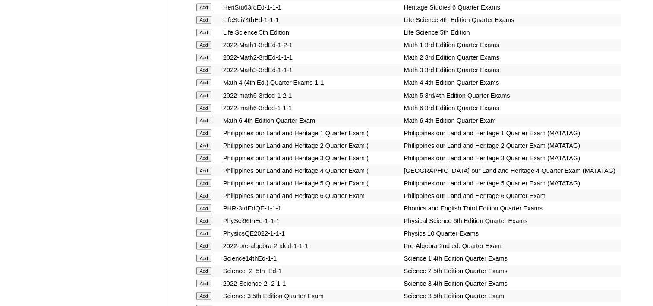
scroll to position [1554, 0]
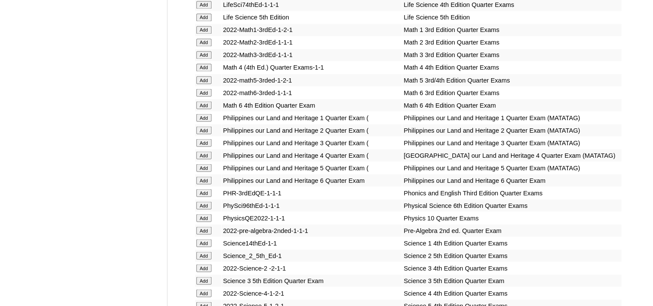
click at [207, 201] on input "Add" at bounding box center [203, 205] width 15 height 8
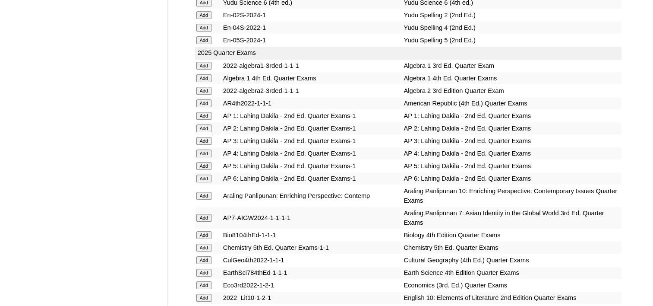
scroll to position [734, 0]
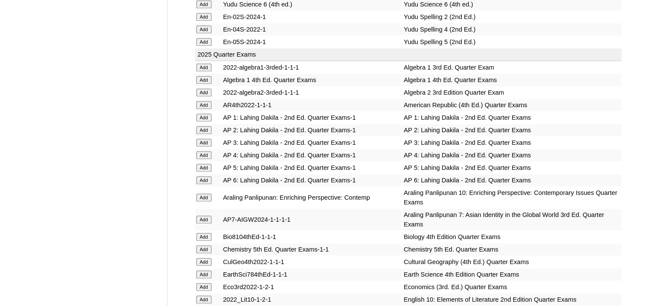
click at [201, 76] on input "Add" at bounding box center [203, 80] width 15 height 8
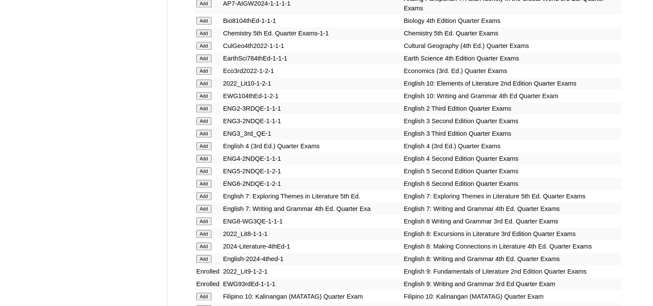
scroll to position [864, 0]
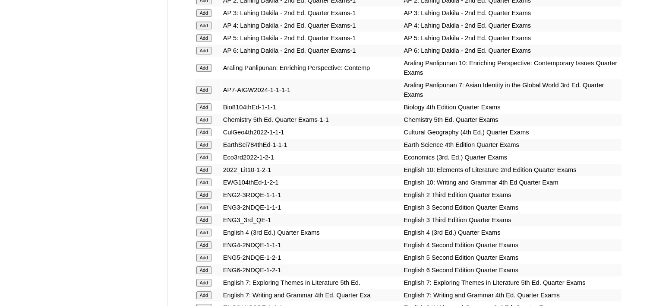
click at [210, 128] on input "Add" at bounding box center [203, 132] width 15 height 8
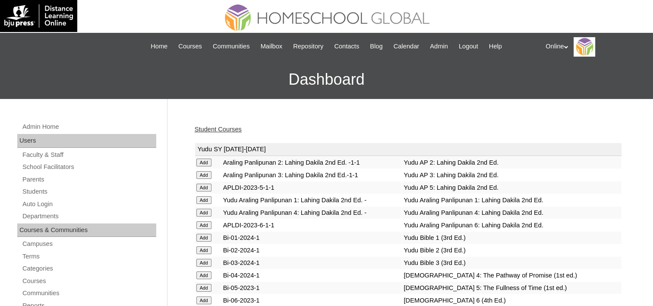
click at [212, 129] on link "Student Courses" at bounding box center [218, 129] width 47 height 7
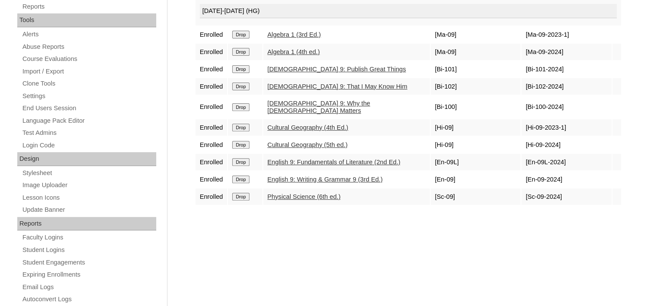
scroll to position [302, 0]
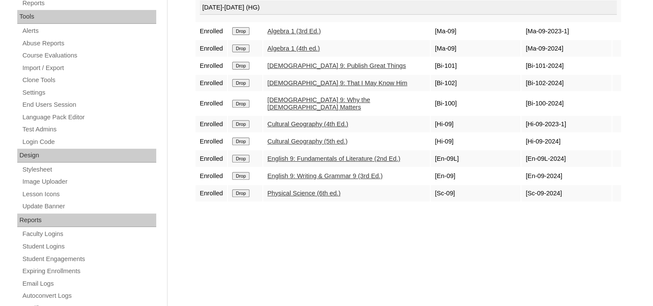
click at [235, 28] on input "Drop" at bounding box center [240, 31] width 17 height 8
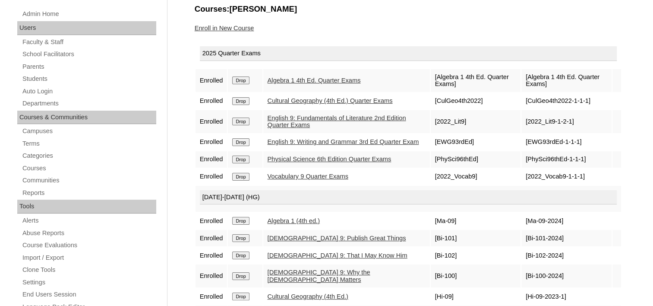
scroll to position [259, 0]
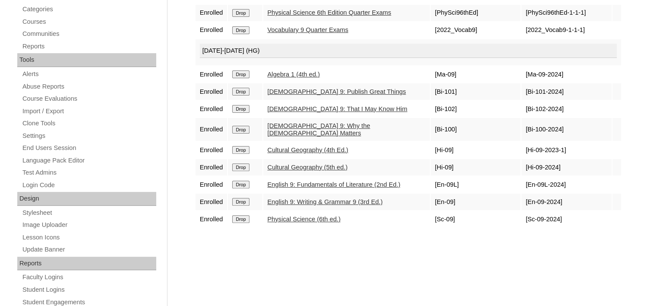
click at [241, 163] on input "Drop" at bounding box center [240, 167] width 17 height 8
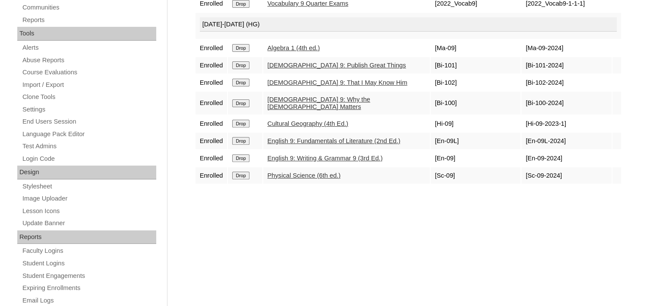
scroll to position [173, 0]
